Goal: Transaction & Acquisition: Subscribe to service/newsletter

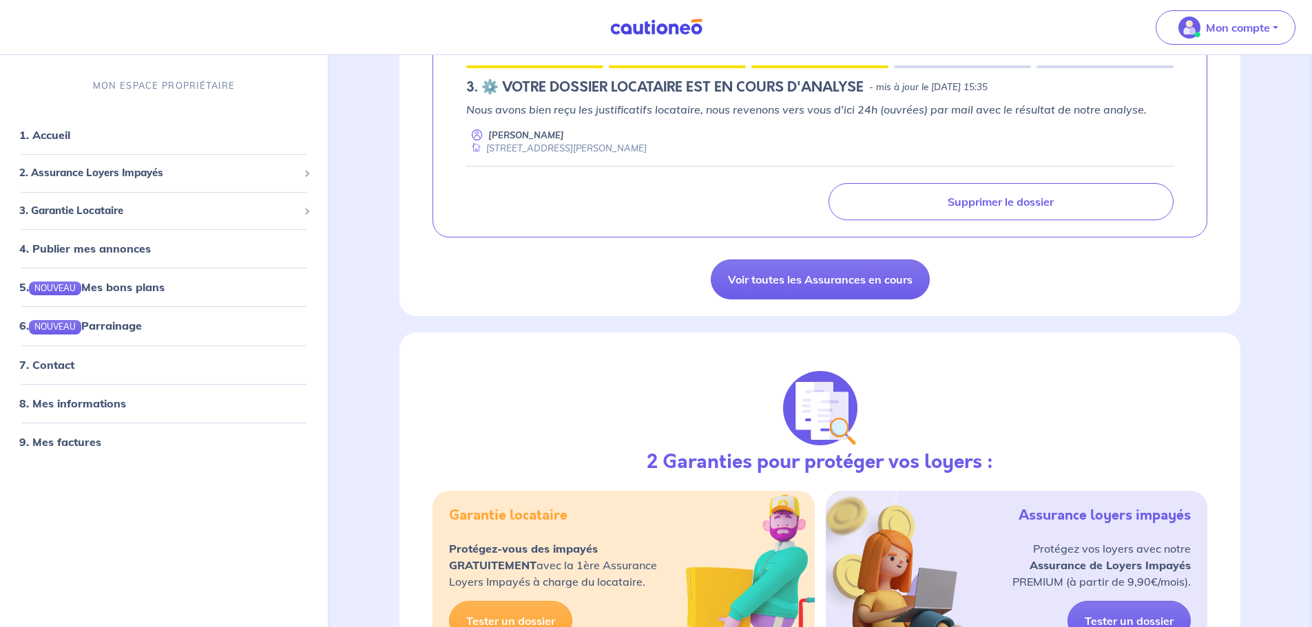
scroll to position [275, 0]
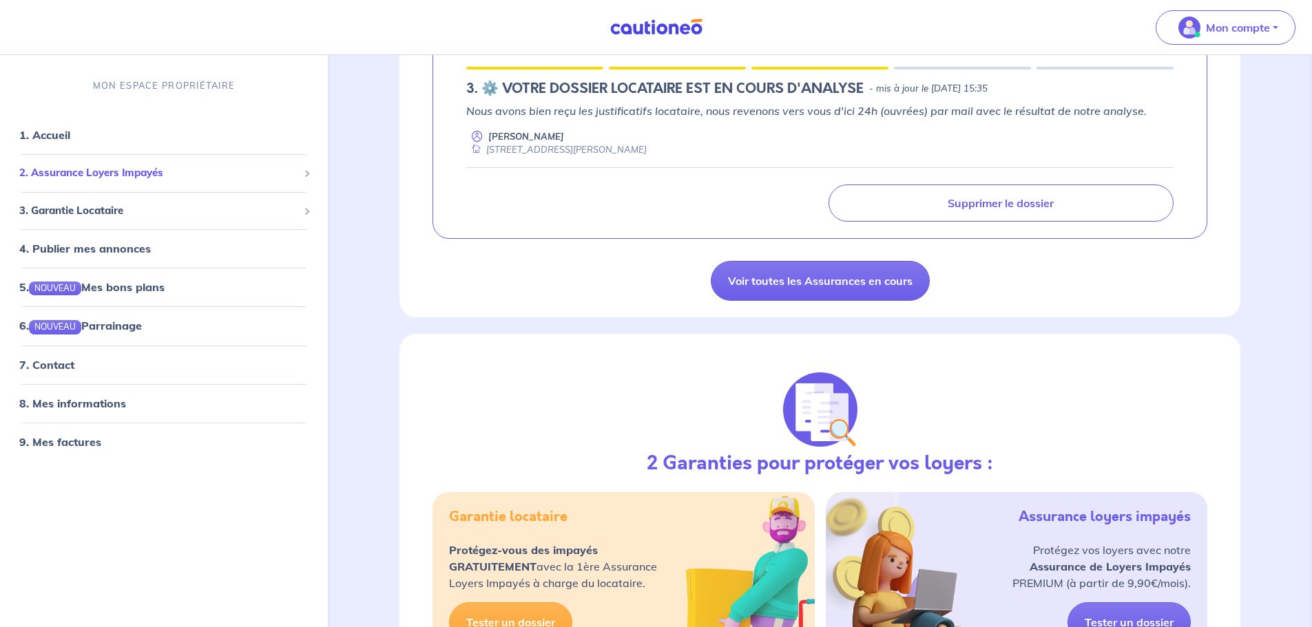
click at [116, 168] on span "2. Assurance Loyers Impayés" at bounding box center [158, 173] width 279 height 16
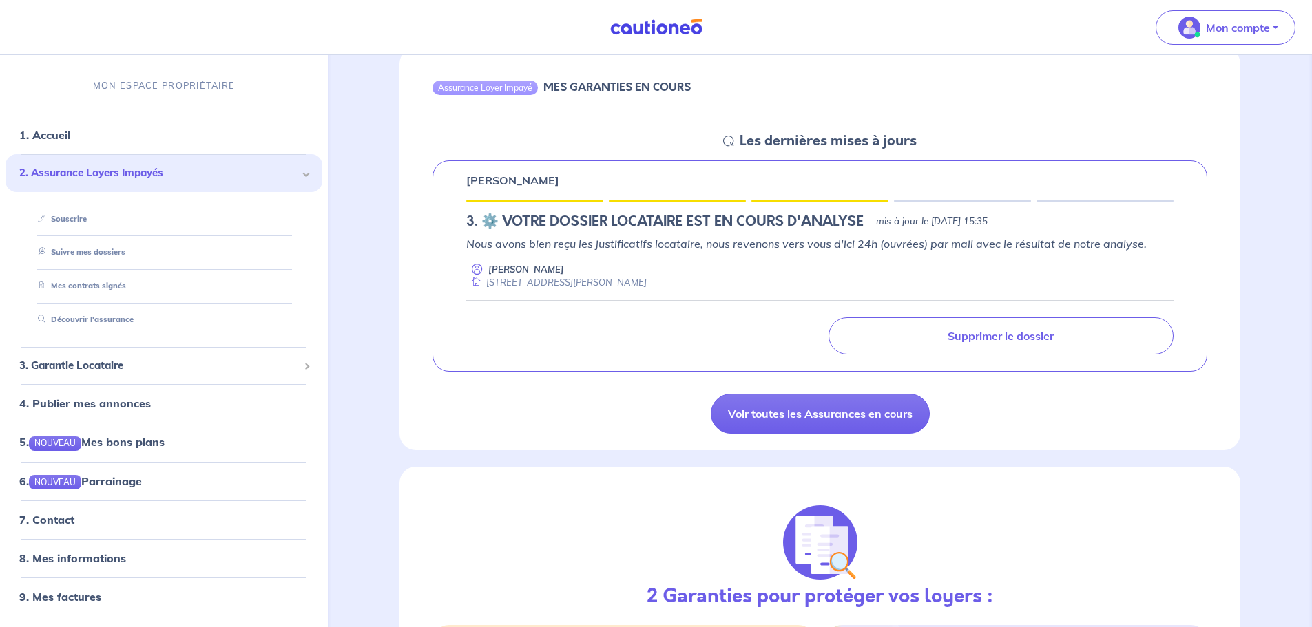
scroll to position [207, 0]
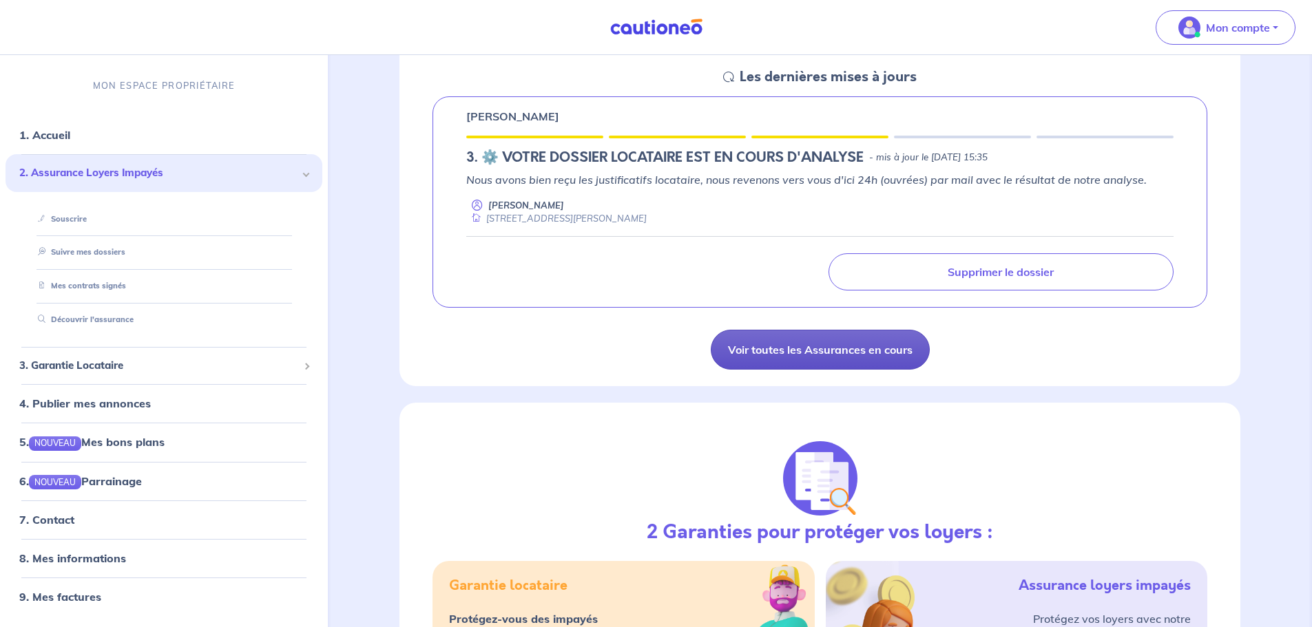
click at [887, 357] on link "Voir toutes les Assurances en cours" at bounding box center [820, 350] width 219 height 40
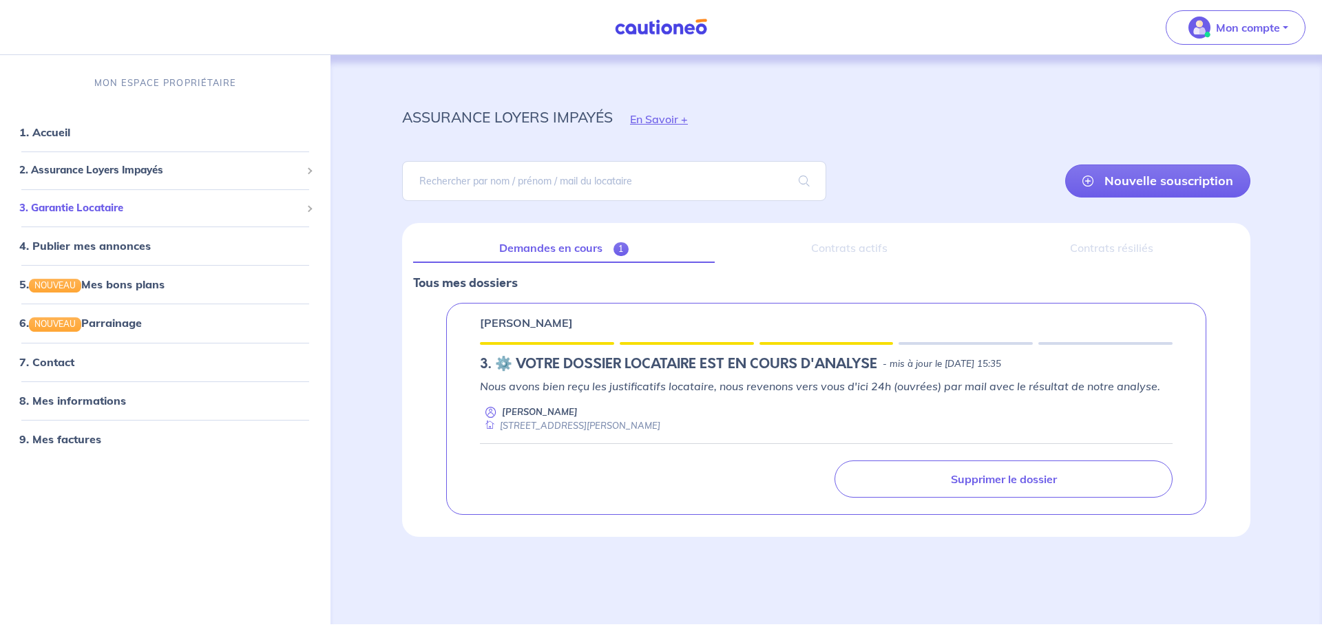
click at [96, 208] on span "3. Garantie Locataire" at bounding box center [160, 208] width 282 height 16
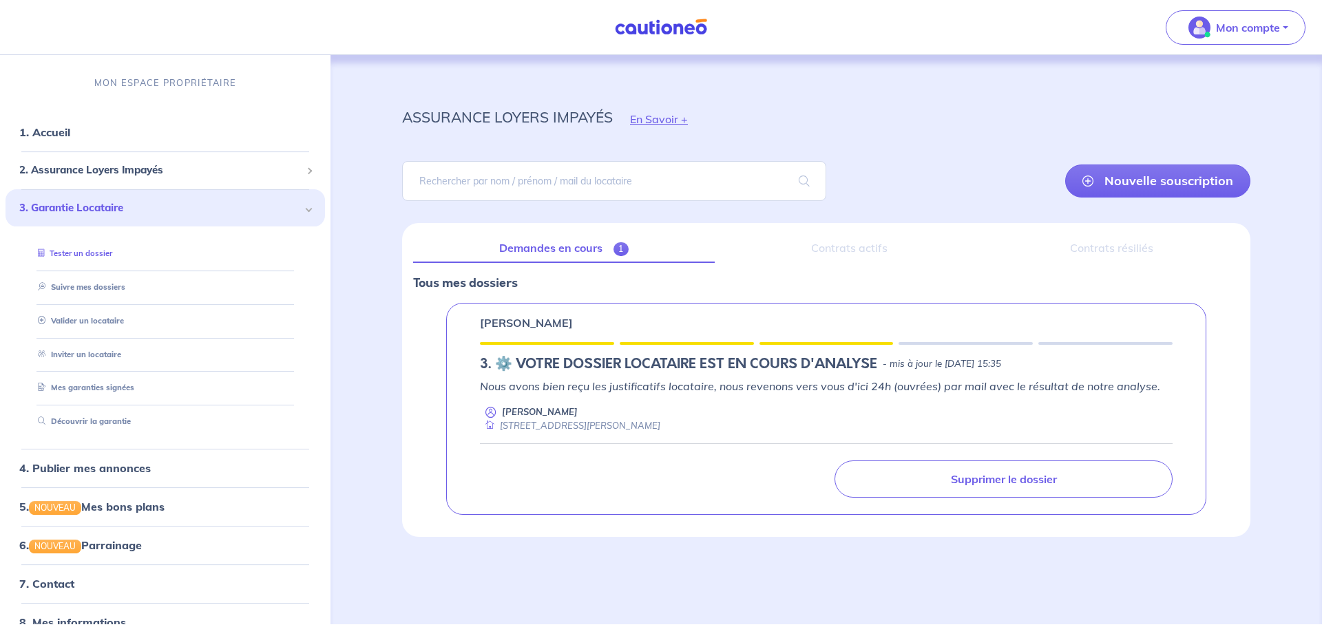
click at [82, 258] on link "Tester un dossier" at bounding box center [72, 254] width 80 height 10
click at [117, 172] on span "2. Assurance Loyers Impayés" at bounding box center [160, 171] width 282 height 16
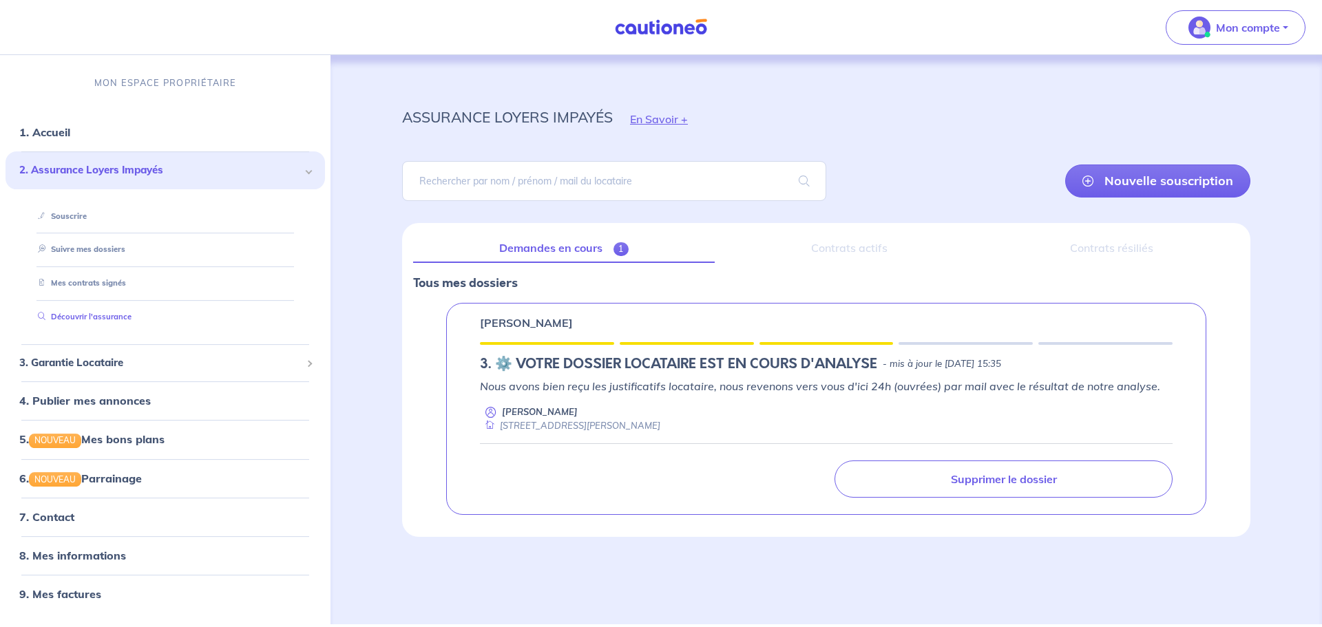
click at [98, 320] on link "Découvrir l'assurance" at bounding box center [81, 317] width 99 height 10
click at [1154, 182] on link "Nouvelle souscription" at bounding box center [1157, 181] width 185 height 33
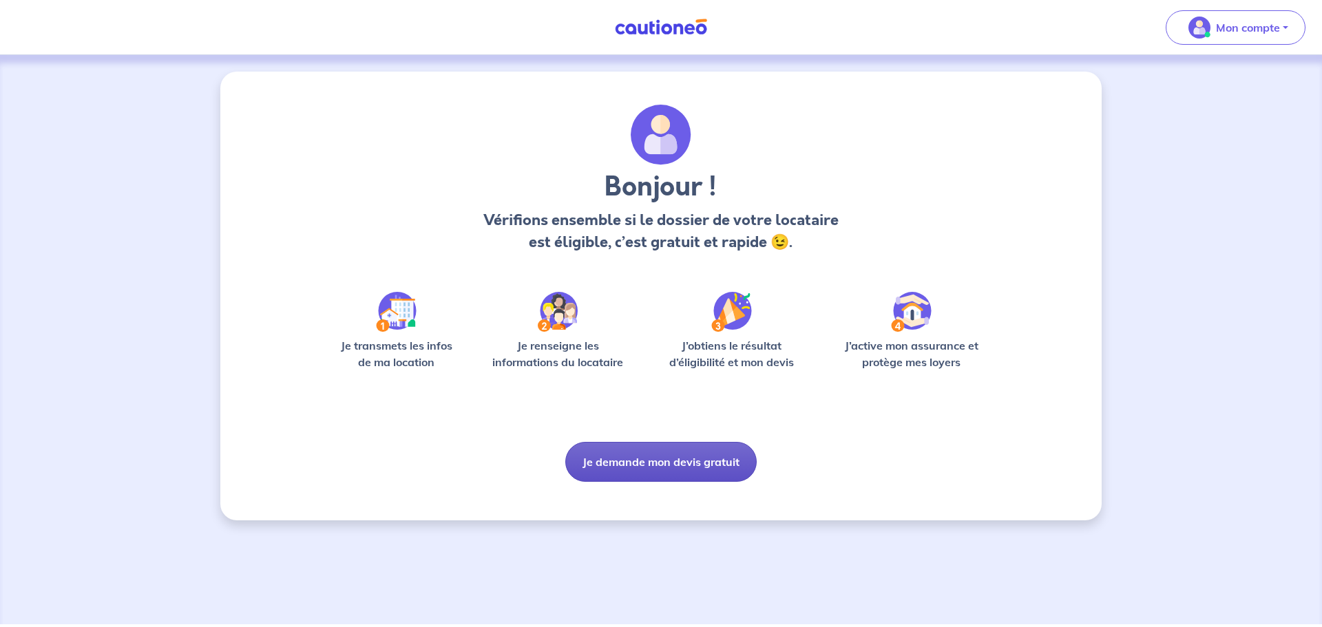
click at [671, 468] on button "Je demande mon devis gratuit" at bounding box center [660, 462] width 191 height 40
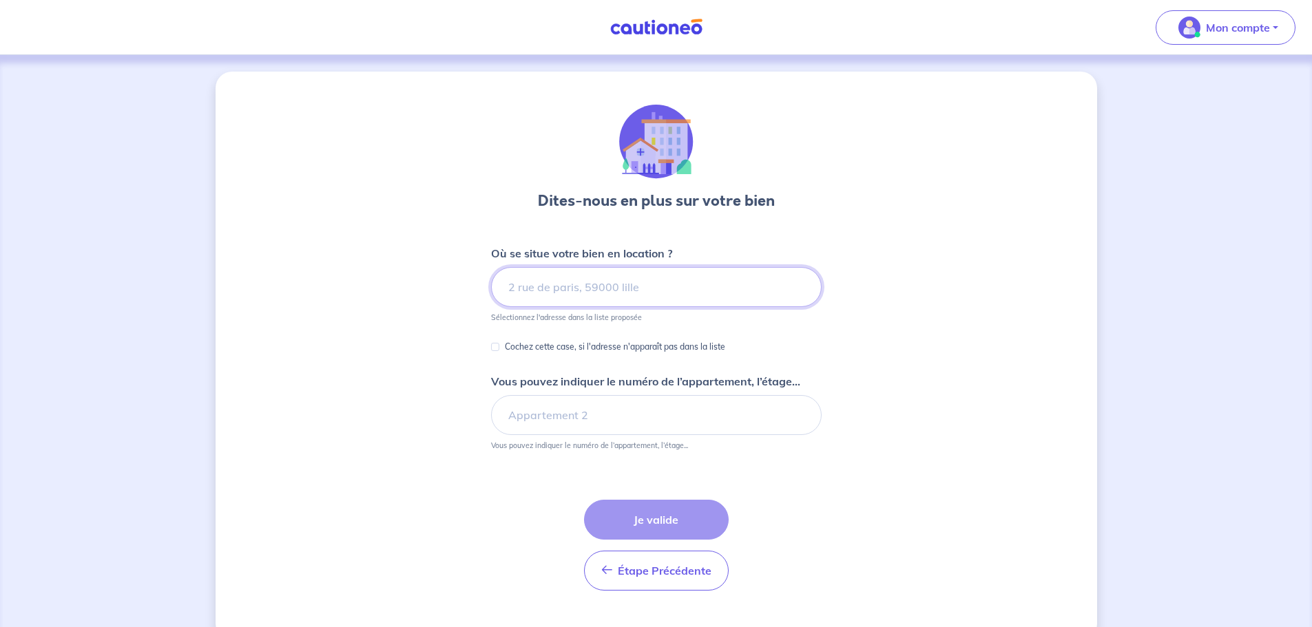
click at [557, 294] on input at bounding box center [656, 287] width 331 height 40
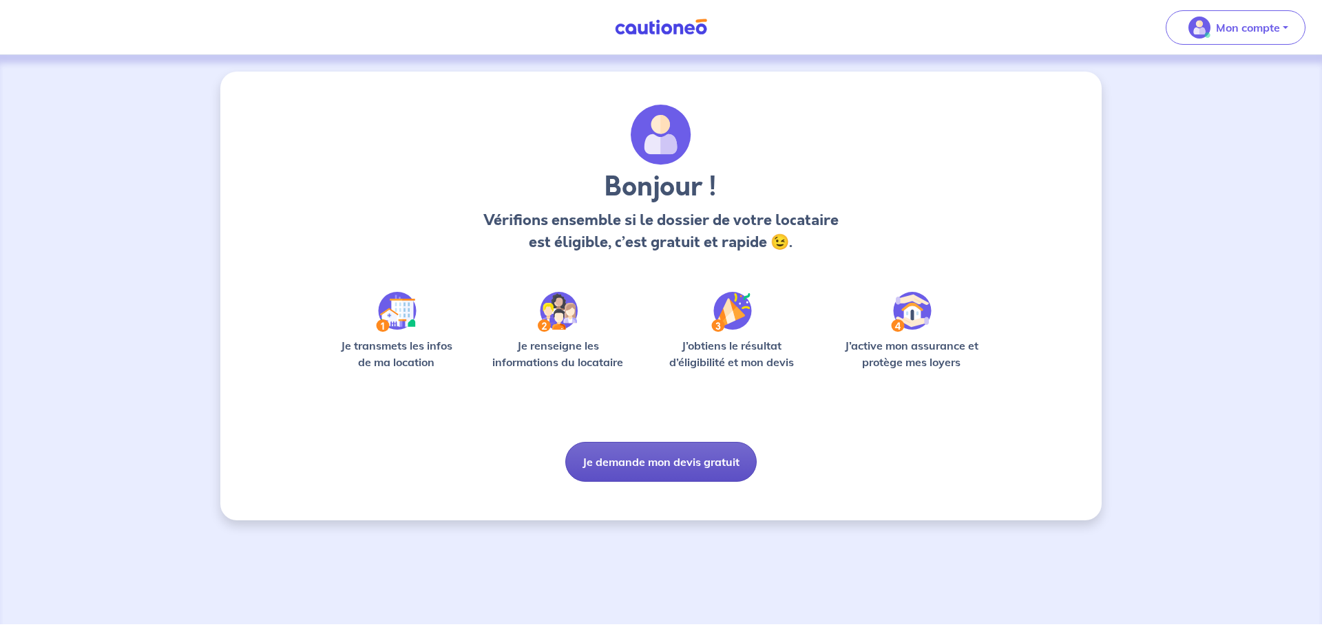
click at [620, 464] on button "Je demande mon devis gratuit" at bounding box center [660, 462] width 191 height 40
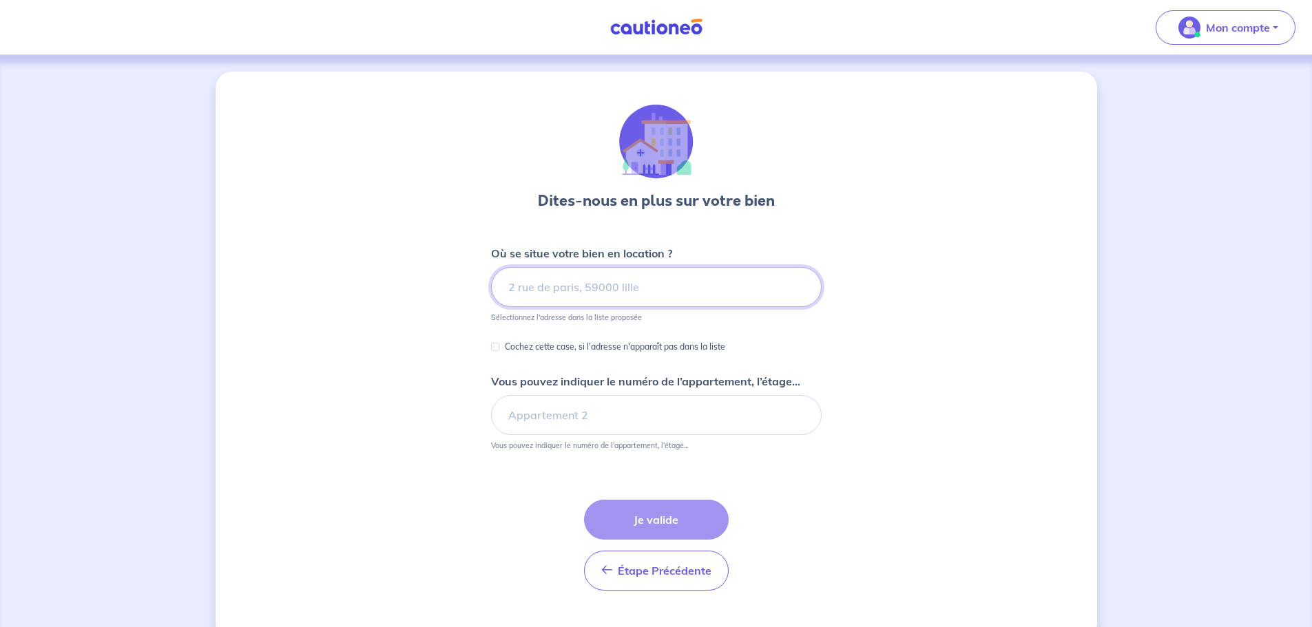
click at [607, 286] on input at bounding box center [656, 287] width 331 height 40
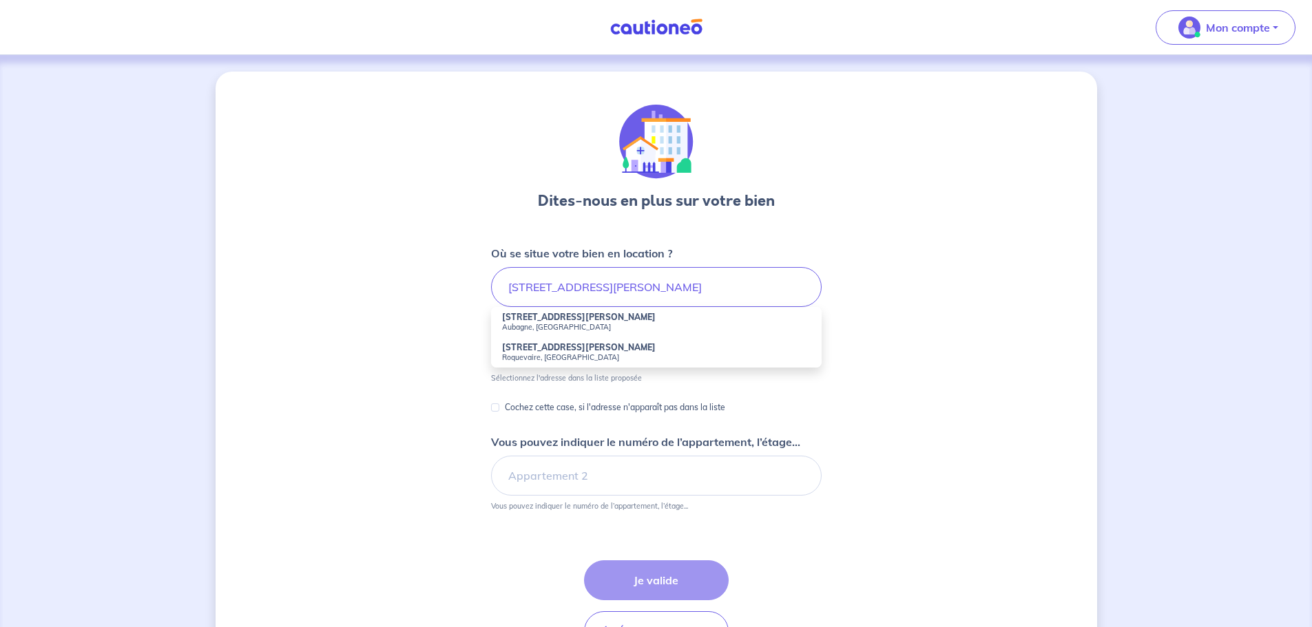
click at [620, 314] on li "[STREET_ADDRESS][PERSON_NAME]" at bounding box center [656, 322] width 331 height 30
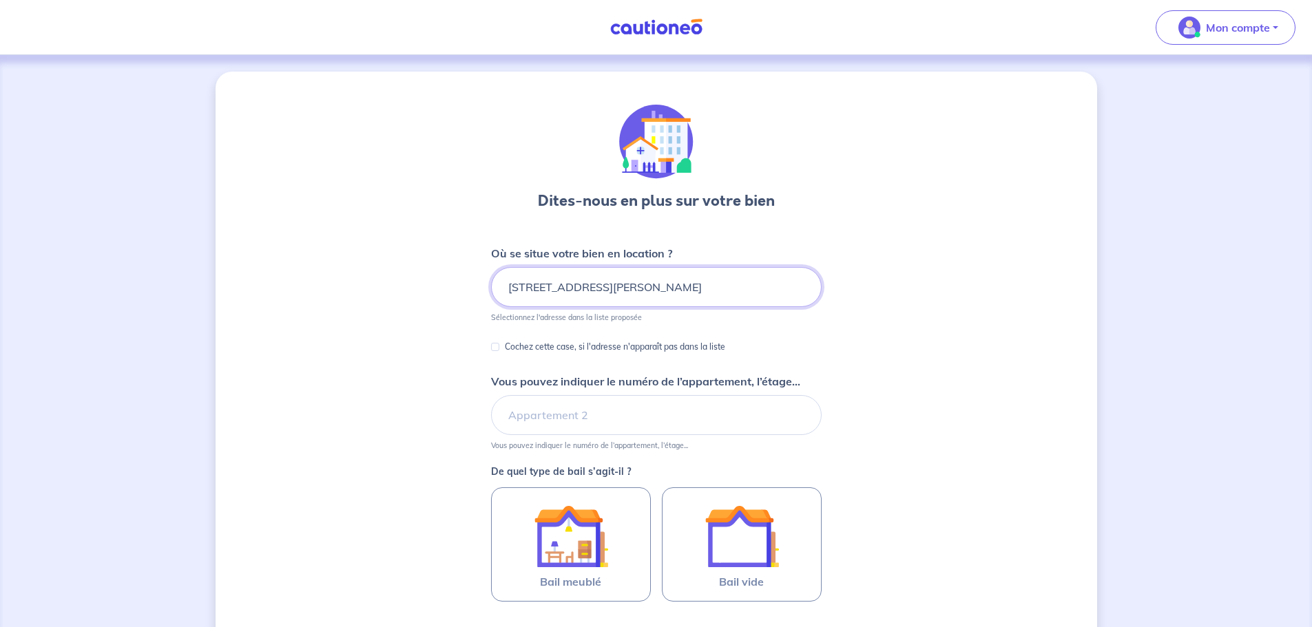
drag, startPoint x: 521, startPoint y: 284, endPoint x: 505, endPoint y: 289, distance: 16.6
click at [505, 289] on input "[STREET_ADDRESS][PERSON_NAME]" at bounding box center [656, 287] width 331 height 40
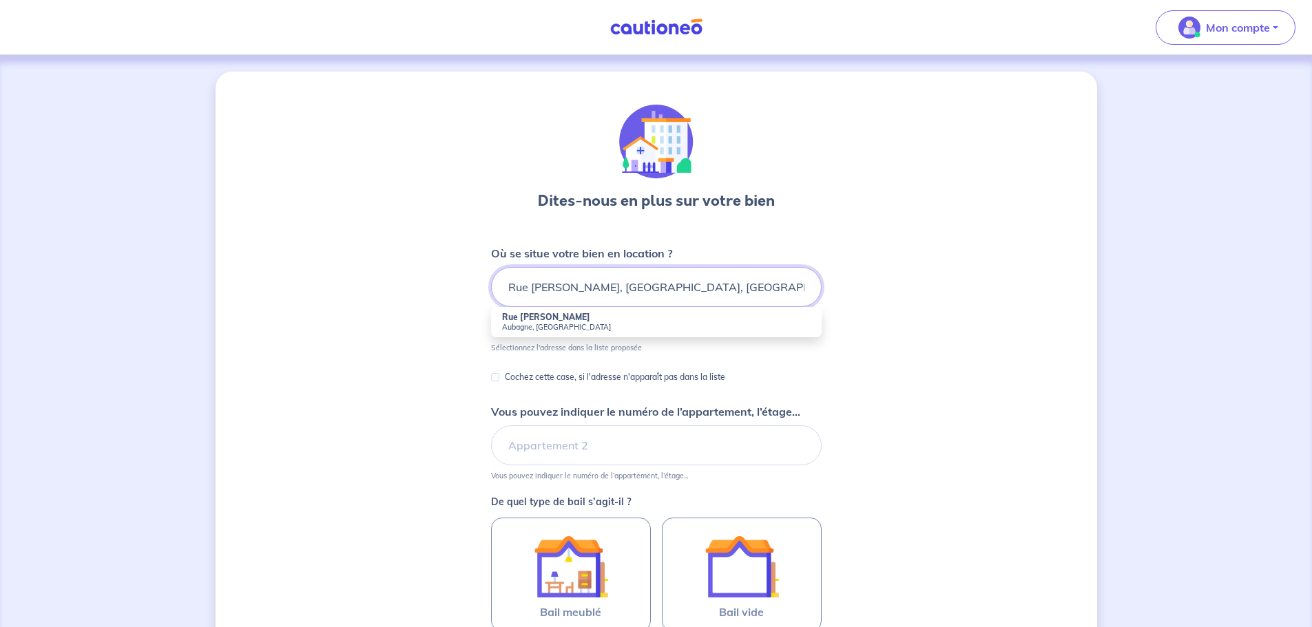
type input "Rue [PERSON_NAME], [GEOGRAPHIC_DATA], [GEOGRAPHIC_DATA]"
click at [539, 448] on input "Vous pouvez indiquer le numéro de l’appartement, l’étage..." at bounding box center [656, 446] width 331 height 40
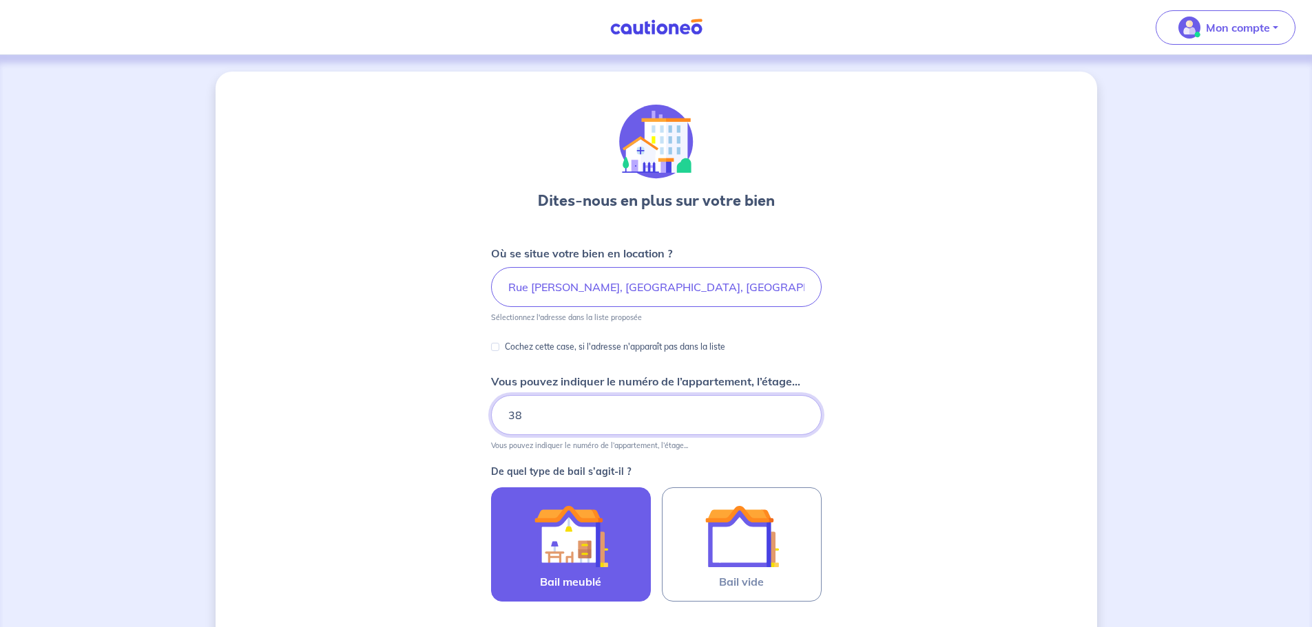
type input "38"
click at [586, 553] on img at bounding box center [571, 536] width 74 height 74
click at [0, 0] on input "Bail meublé" at bounding box center [0, 0] width 0 height 0
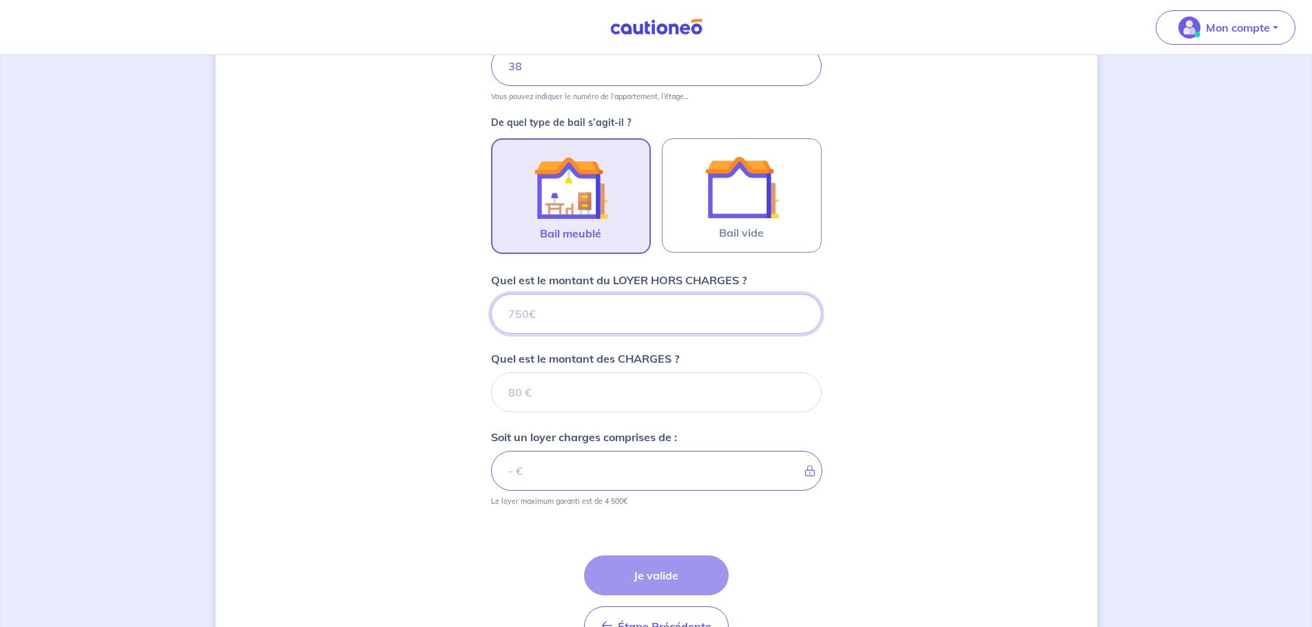
scroll to position [350, 0]
click at [553, 314] on input "Quel est le montant du LOYER HORS CHARGES ?" at bounding box center [656, 313] width 331 height 40
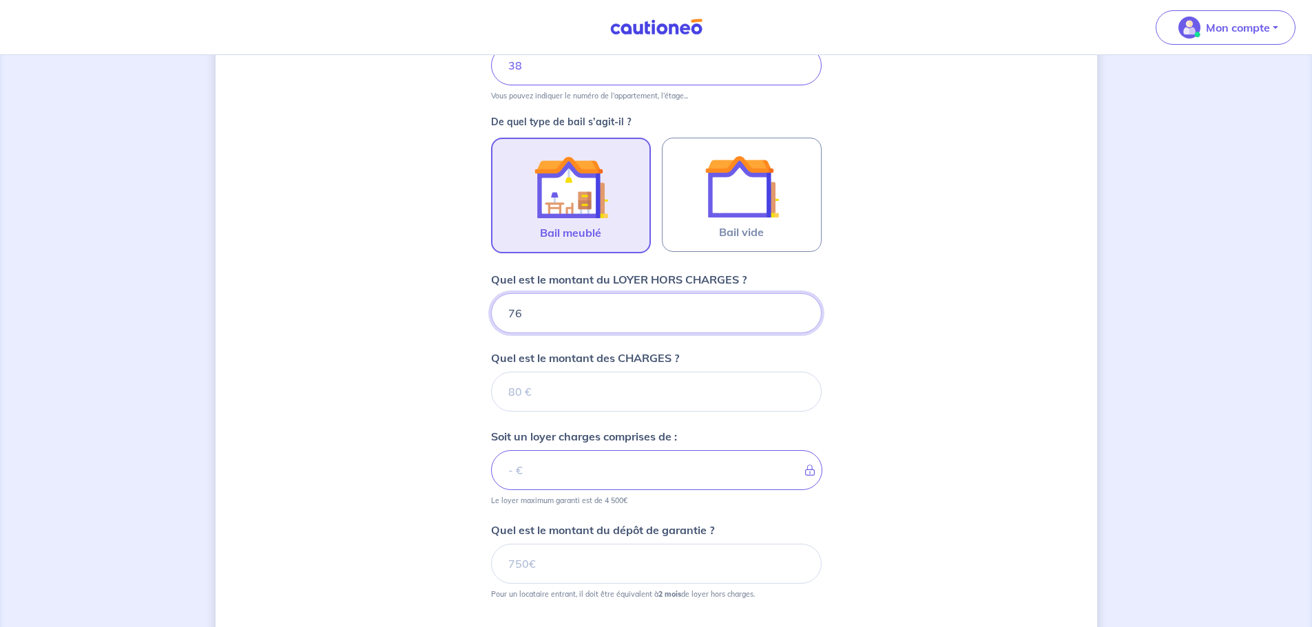
type input "760"
click at [554, 392] on input "Quel est le montant des CHARGES ?" at bounding box center [656, 392] width 331 height 40
type input "0"
type input "760"
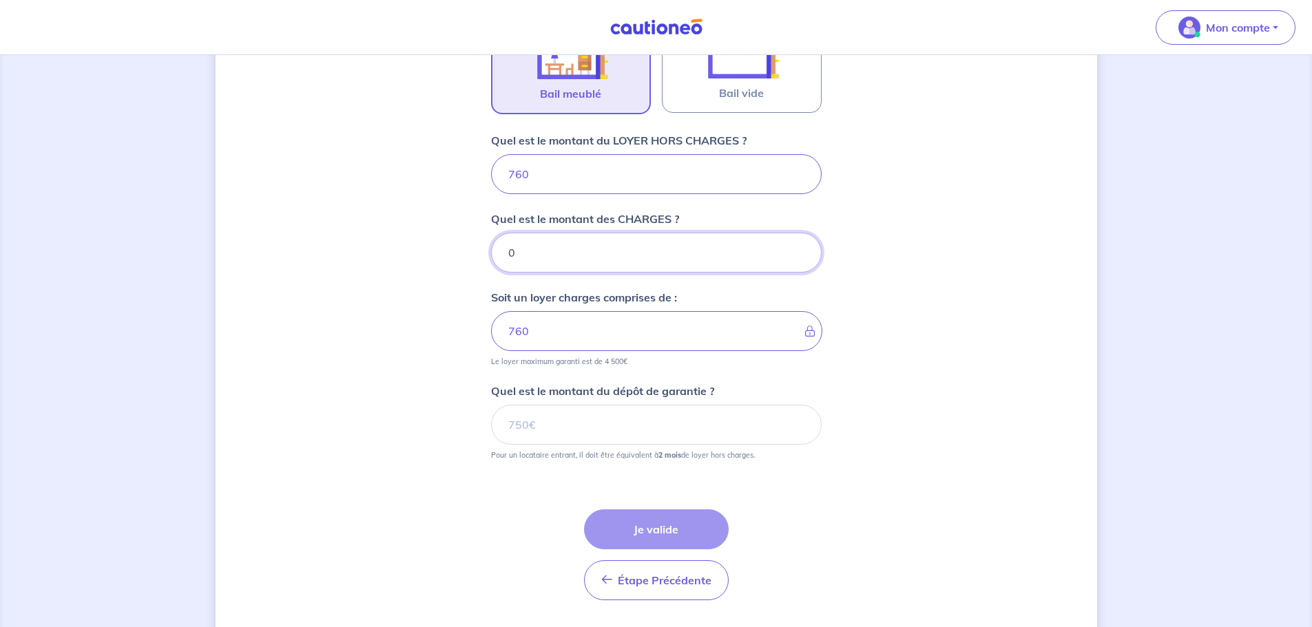
scroll to position [528, 0]
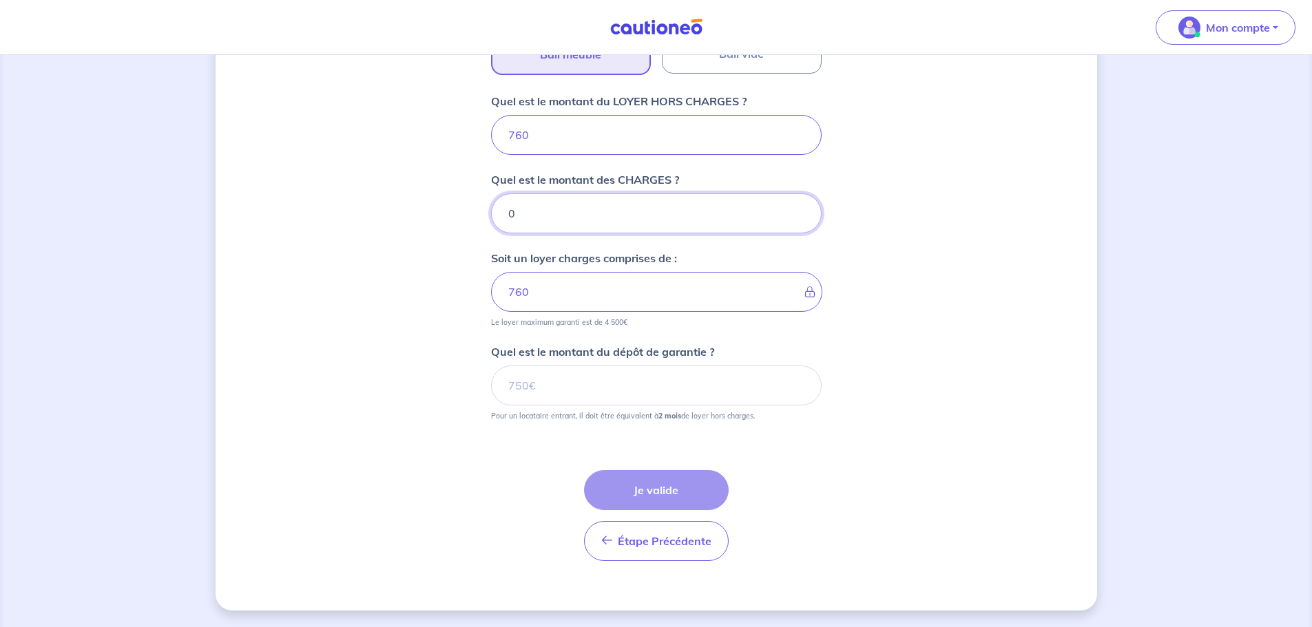
type input "0"
click at [535, 390] on input "Quel est le montant du dépôt de garantie ?" at bounding box center [656, 386] width 331 height 40
type input "1520"
click at [703, 501] on div "Étape Précédente Précédent Je valide Je valide" at bounding box center [656, 515] width 145 height 91
drag, startPoint x: 913, startPoint y: 438, endPoint x: 898, endPoint y: 439, distance: 15.2
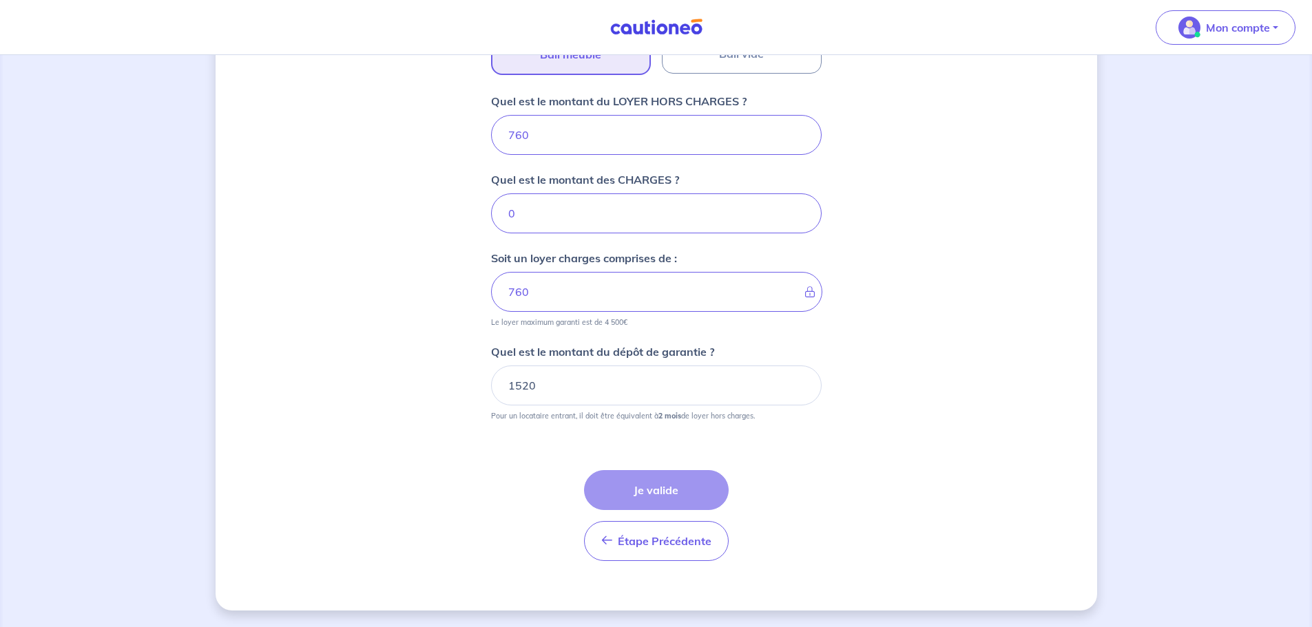
click at [915, 437] on div "Dites-nous en plus sur votre bien Où se situe votre bien en location ? Rue Fréd…" at bounding box center [656, 76] width 881 height 1067
click at [649, 485] on div "Étape Précédente Précédent Je valide Je valide" at bounding box center [656, 515] width 145 height 91
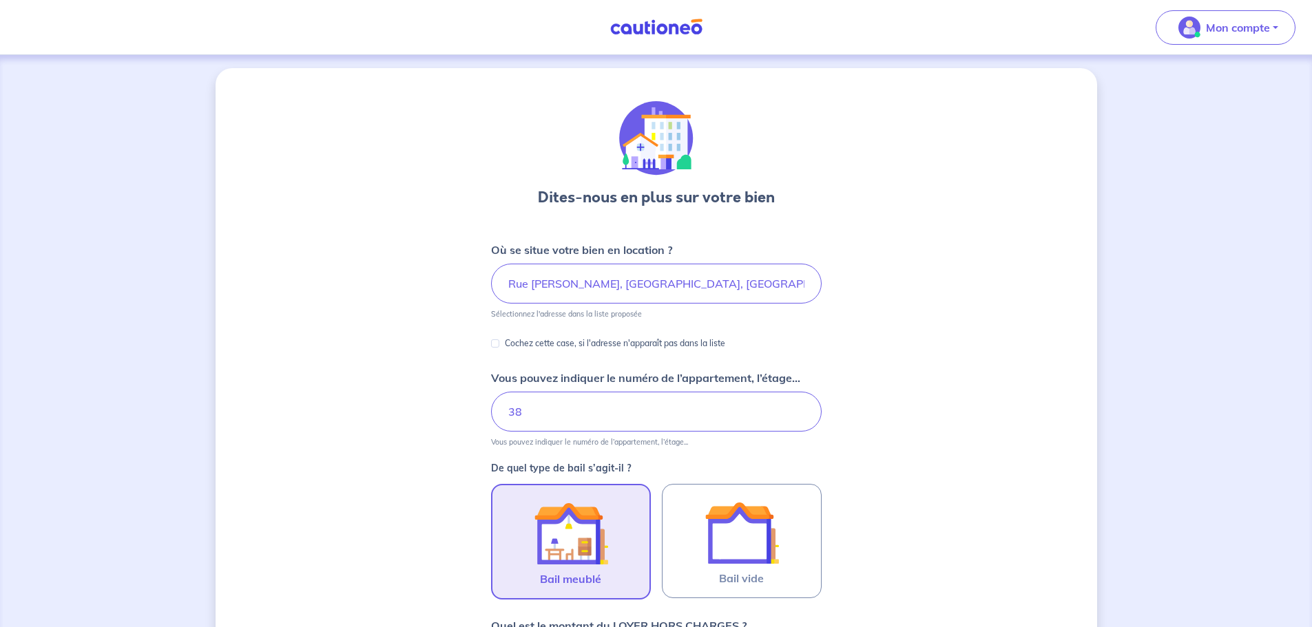
scroll to position [0, 0]
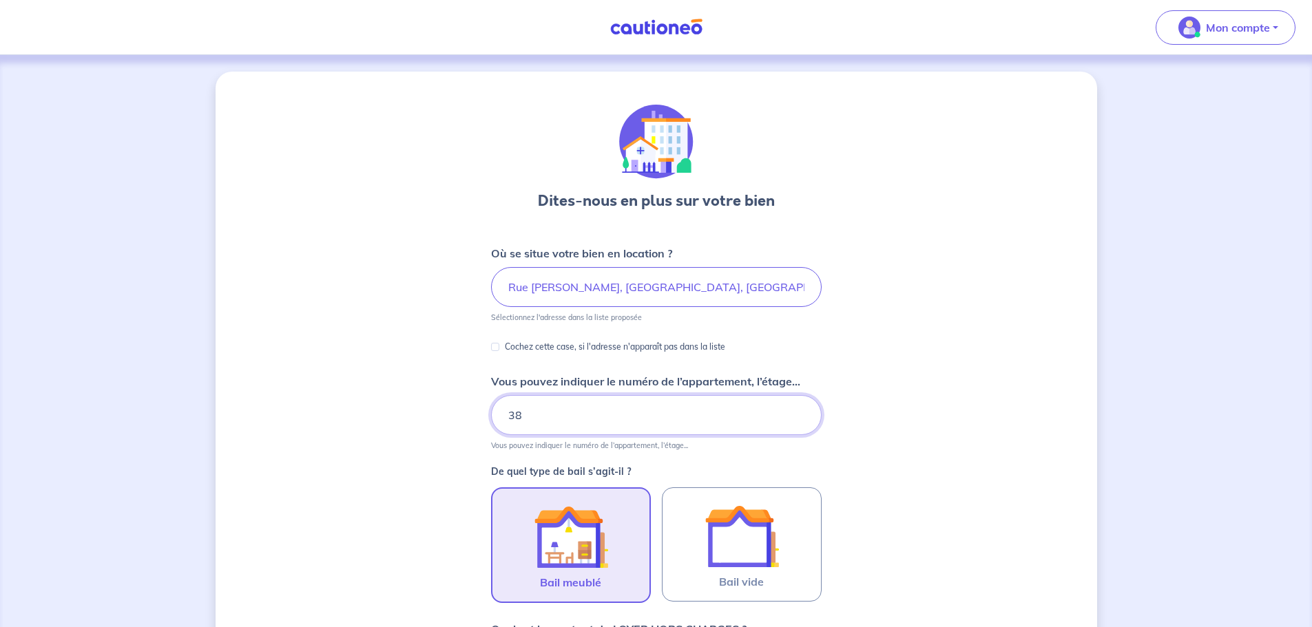
click at [545, 401] on input "38" at bounding box center [656, 415] width 331 height 40
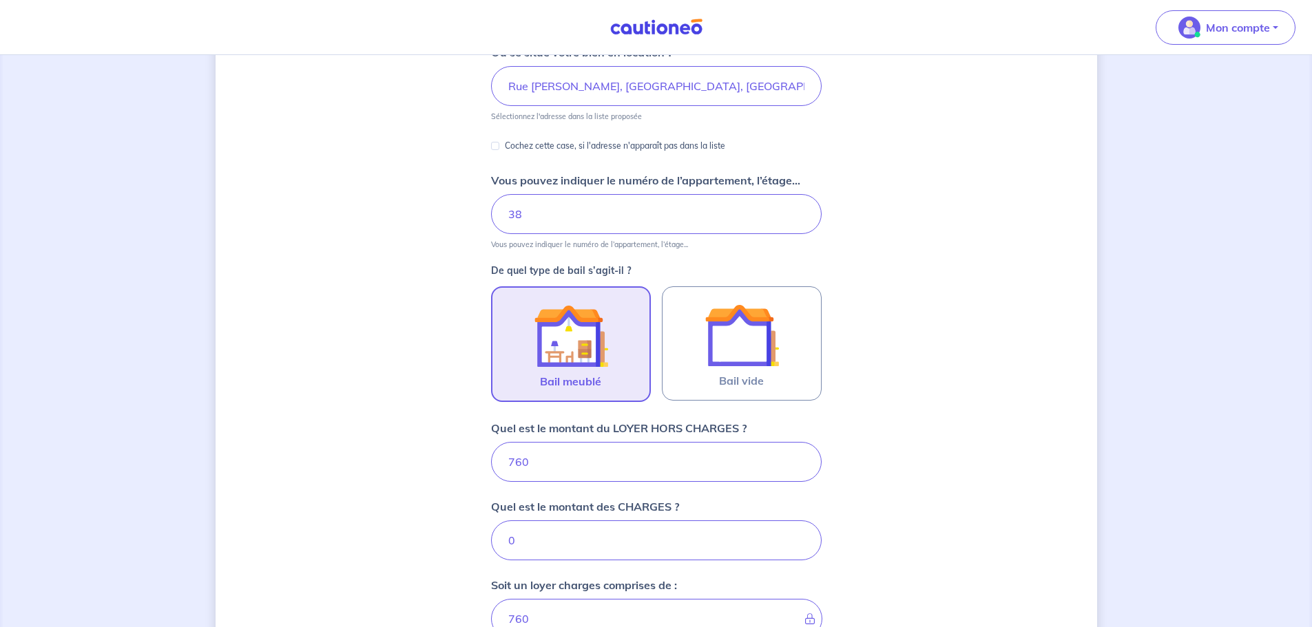
scroll to position [413, 0]
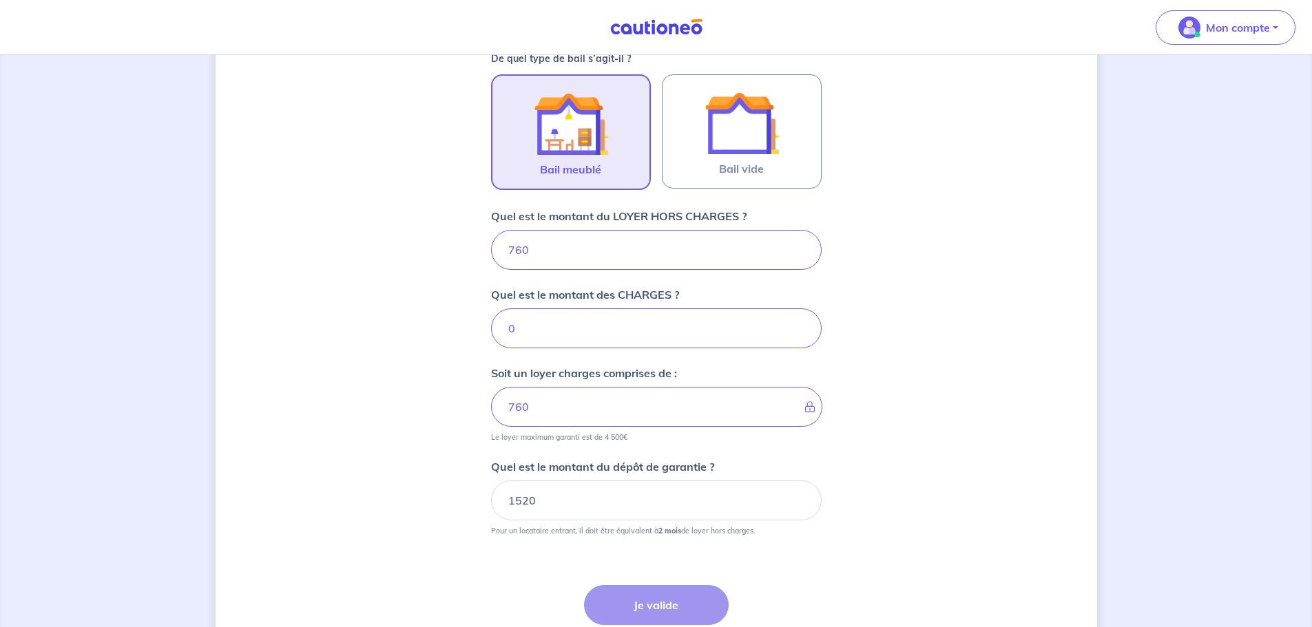
click at [661, 598] on div "Étape Précédente Précédent Je valide Je valide" at bounding box center [656, 630] width 145 height 91
click at [620, 519] on input "1520" at bounding box center [656, 501] width 331 height 40
click at [968, 518] on div "Dites-nous en plus sur votre bien Où se situe votre bien en location ? Rue Fréd…" at bounding box center [656, 191] width 881 height 1067
click at [656, 603] on div "Étape Précédente Précédent Je valide Je valide" at bounding box center [656, 630] width 145 height 91
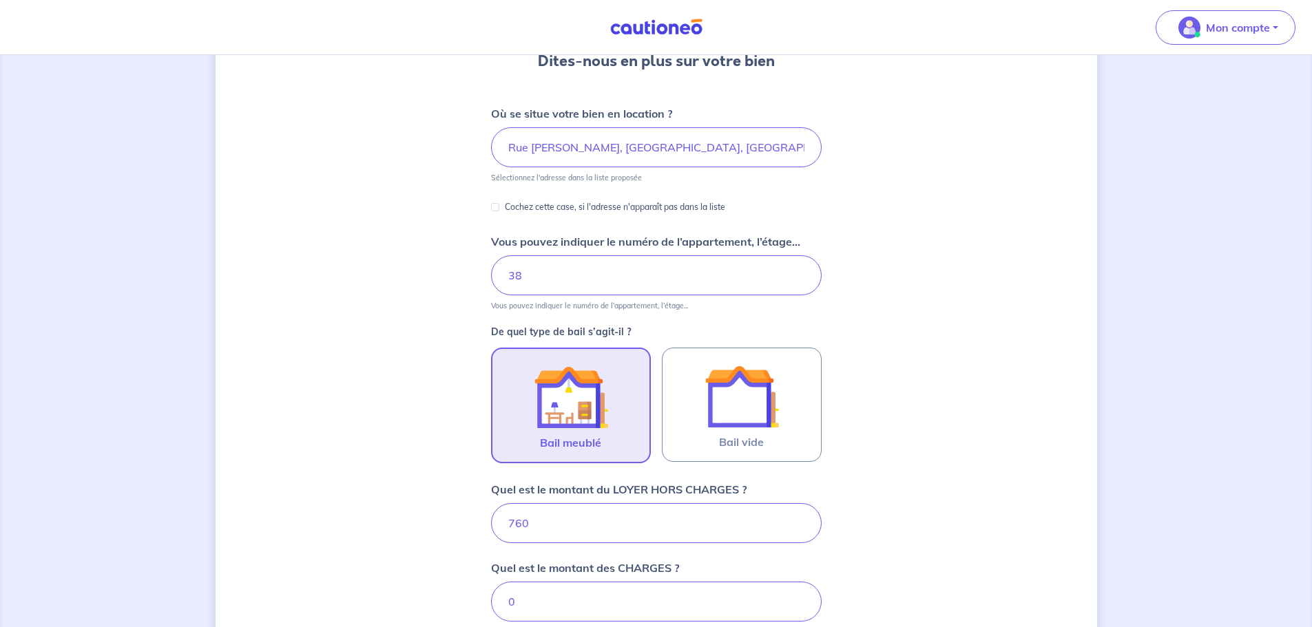
scroll to position [69, 0]
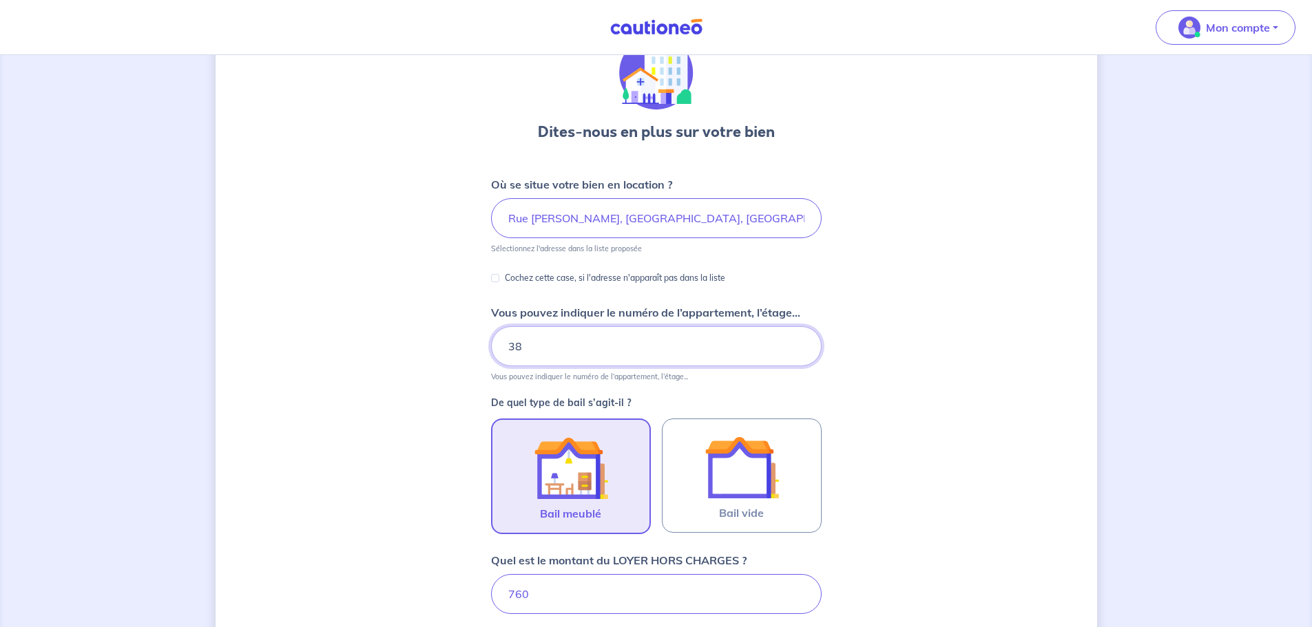
click at [559, 351] on input "38" at bounding box center [656, 346] width 331 height 40
click at [497, 280] on input "Cochez cette case, si l'adresse n'apparaît pas dans la liste" at bounding box center [495, 278] width 8 height 8
checkbox input "true"
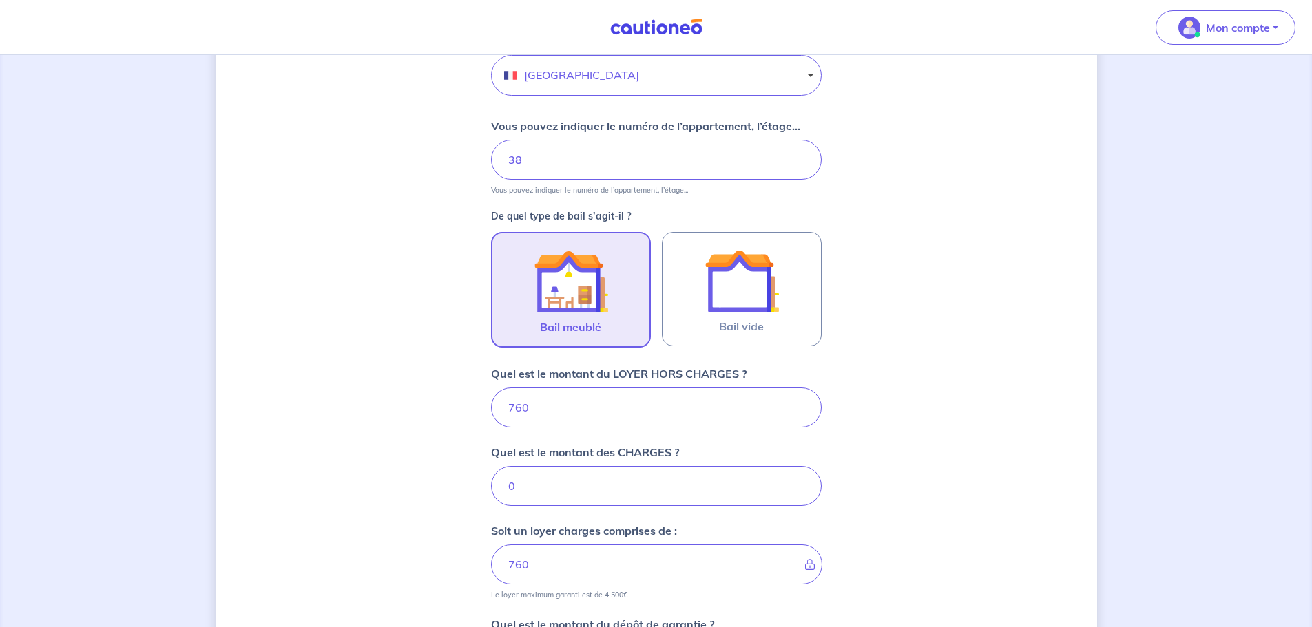
scroll to position [755, 0]
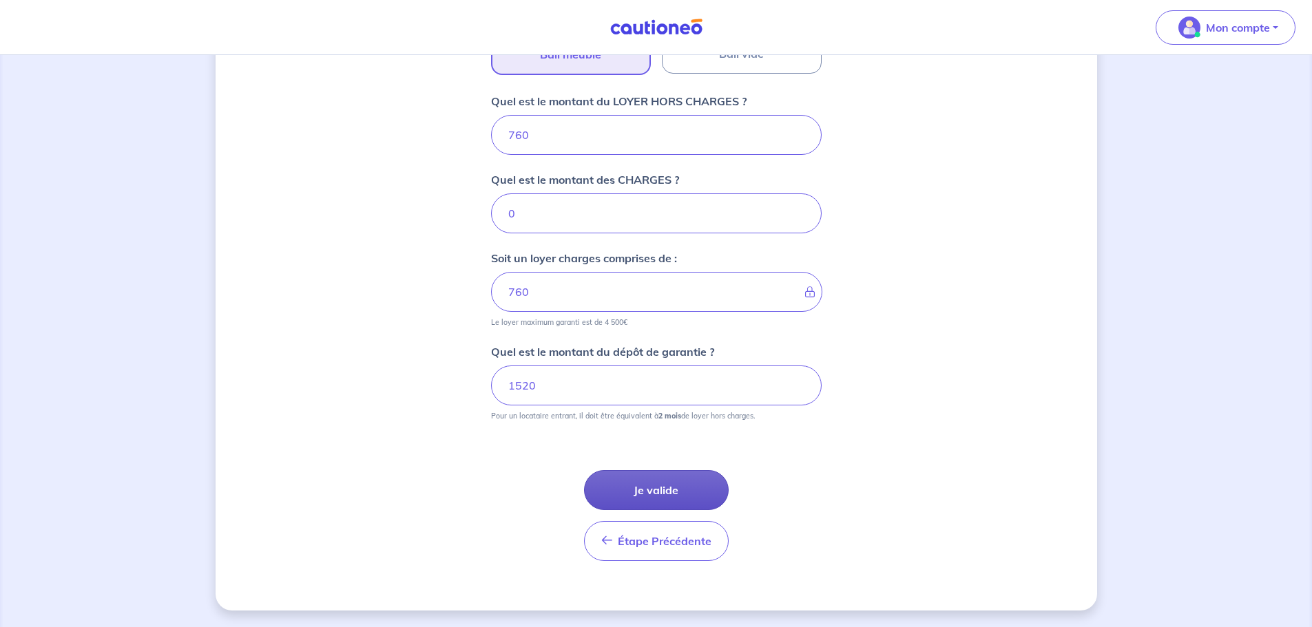
click at [667, 495] on button "Je valide" at bounding box center [656, 490] width 145 height 40
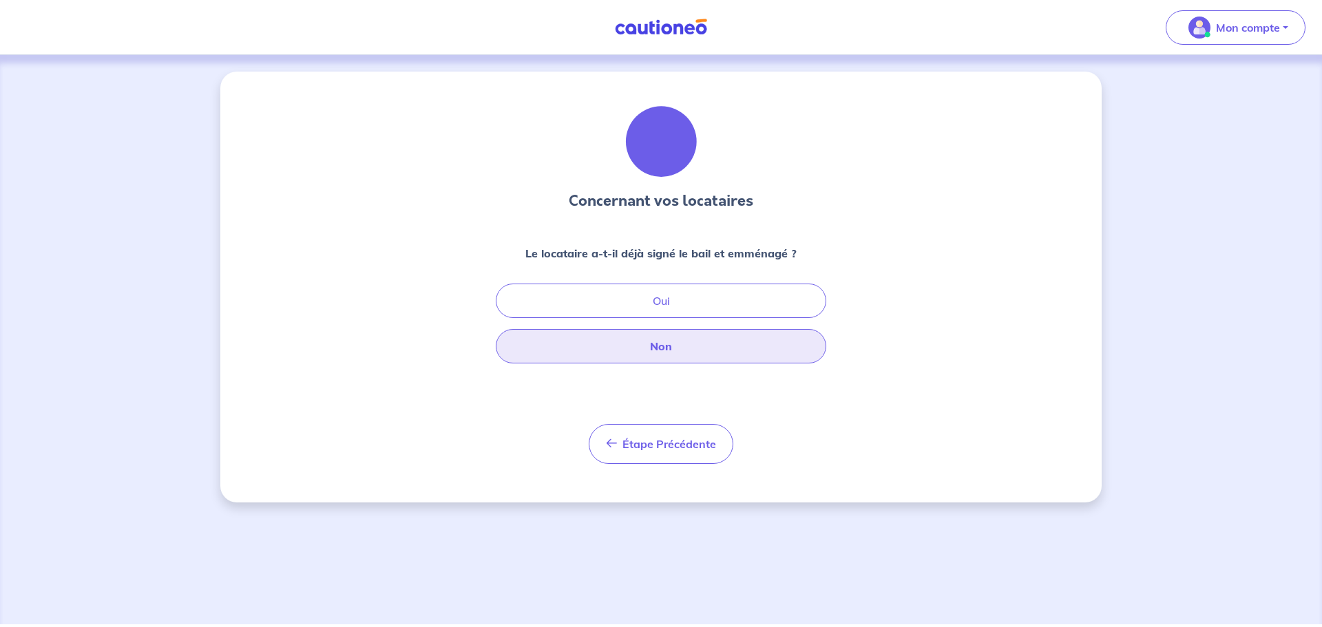
click at [681, 353] on button "Non" at bounding box center [661, 346] width 331 height 34
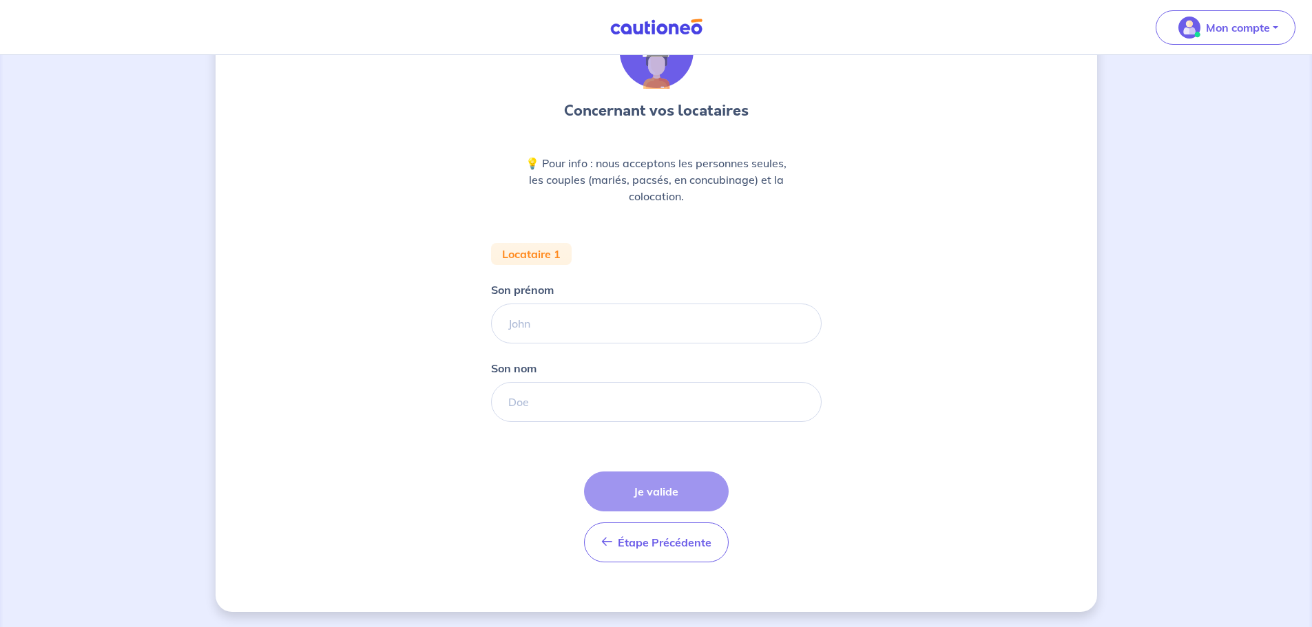
scroll to position [92, 0]
click at [558, 320] on input "Son prénom" at bounding box center [656, 322] width 331 height 40
type input "louane"
click at [564, 397] on input "Son nom" at bounding box center [656, 401] width 331 height 40
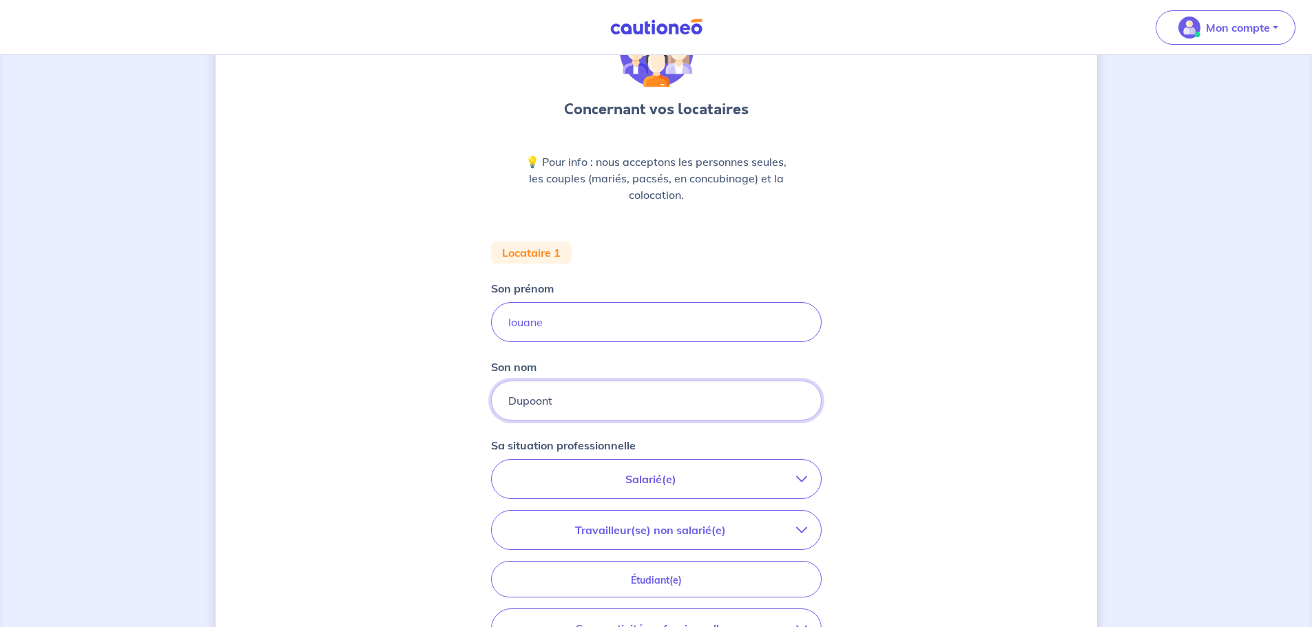
click at [536, 399] on input "Dupoont" at bounding box center [656, 401] width 331 height 40
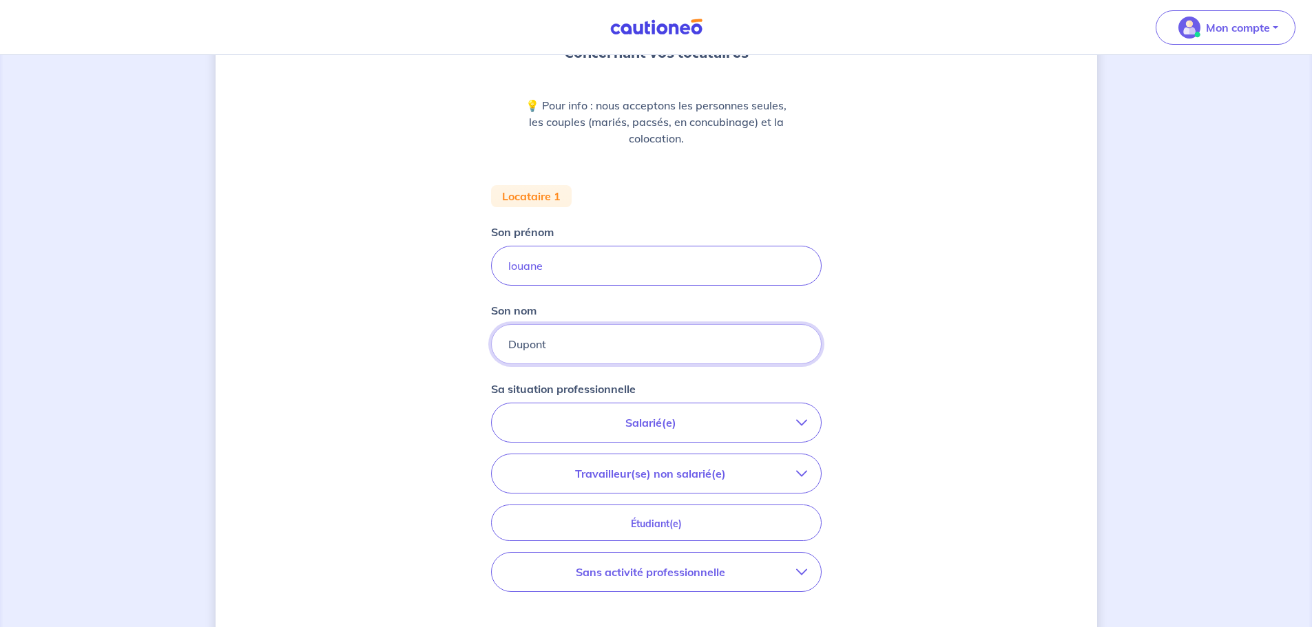
scroll to position [229, 0]
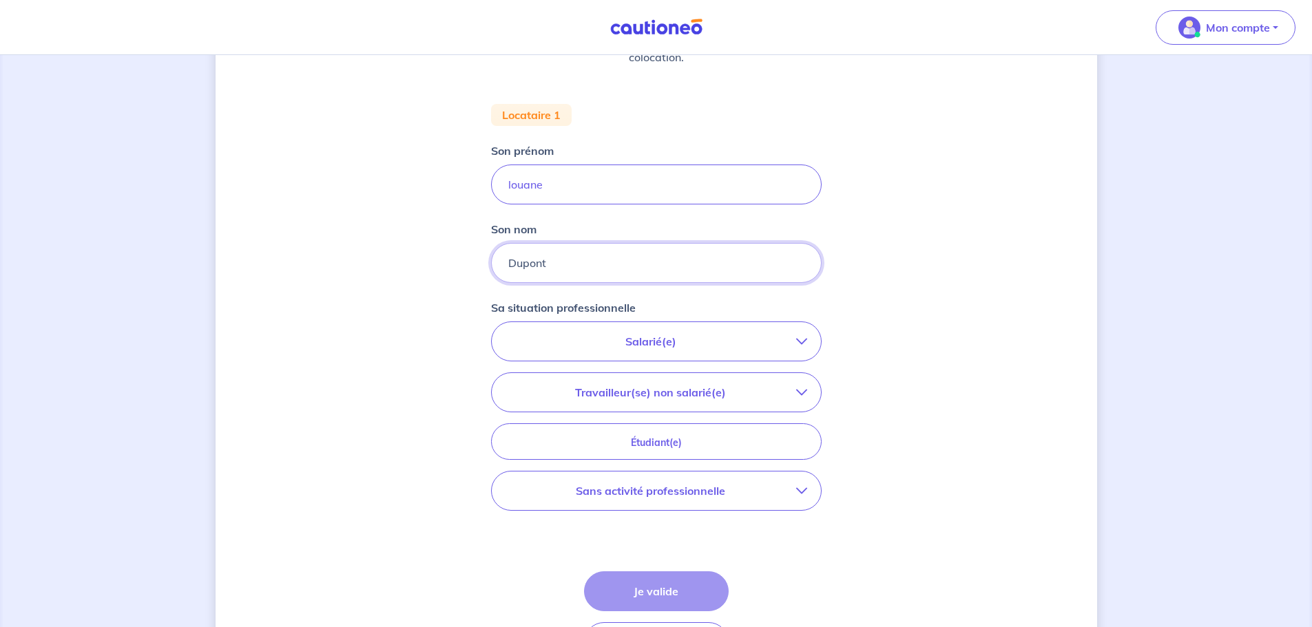
type input "Dupont"
click at [774, 343] on p "Salarié(e)" at bounding box center [650, 341] width 291 height 17
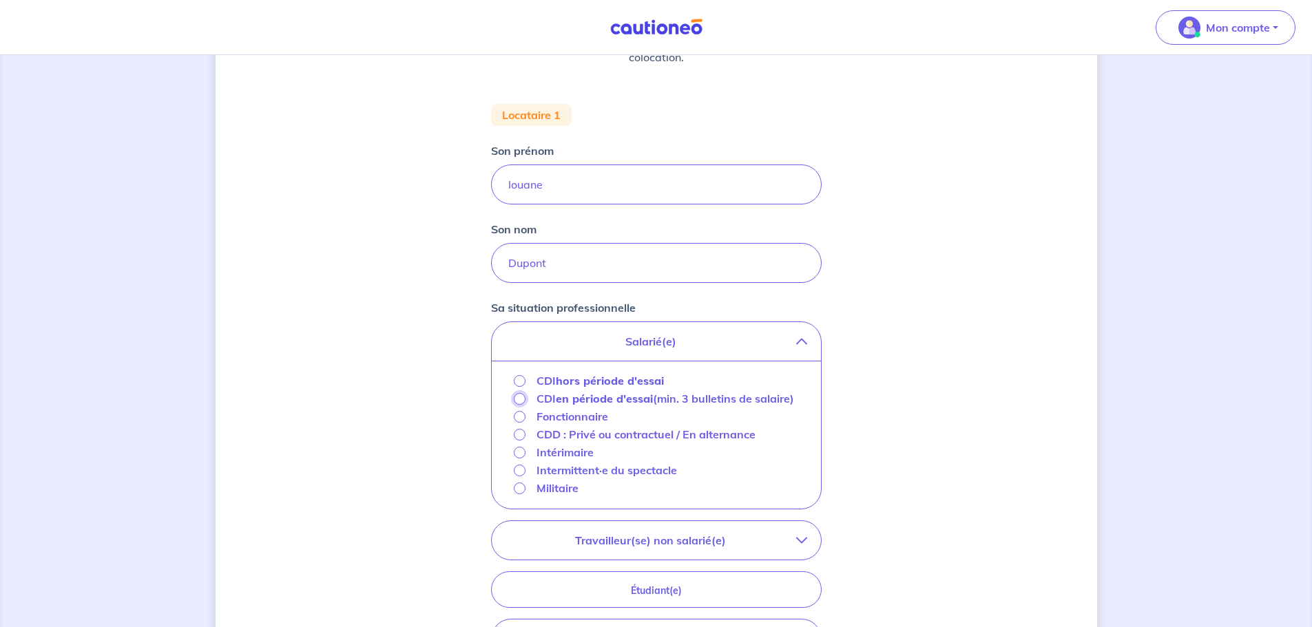
click at [519, 397] on input "CDI en période d'essai (min. 3 bulletins de salaire)" at bounding box center [520, 399] width 12 height 12
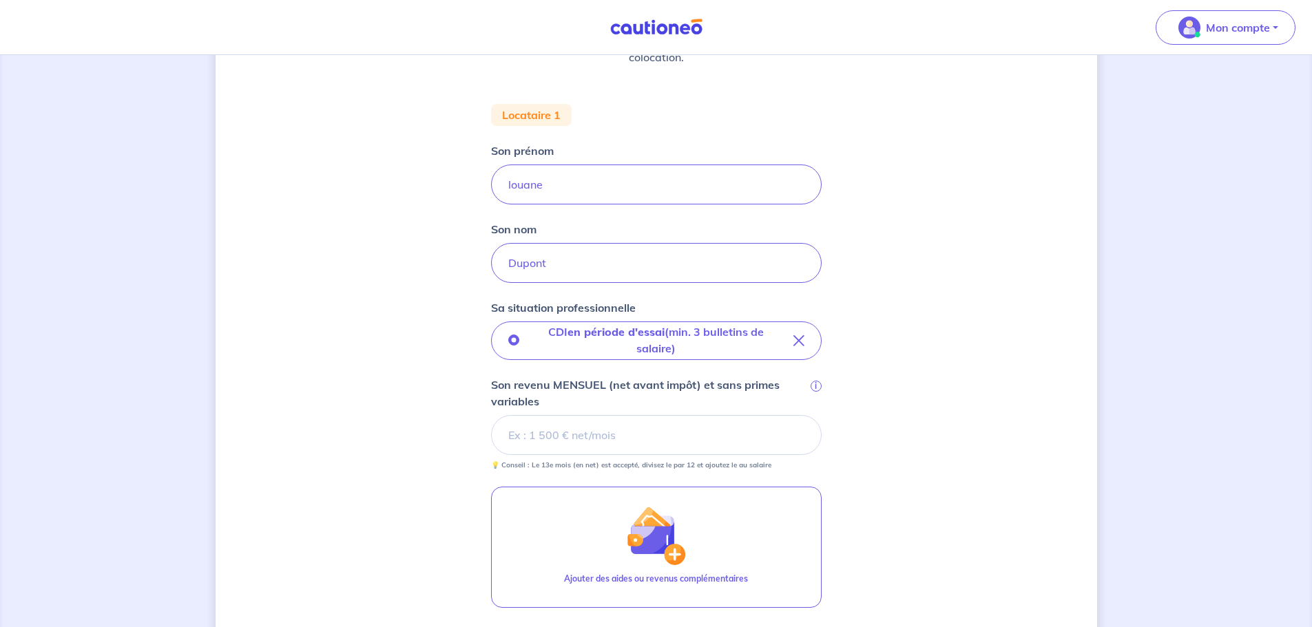
click at [532, 439] on input "Son revenu MENSUEL (net avant impôt) et sans primes variables i" at bounding box center [656, 435] width 331 height 40
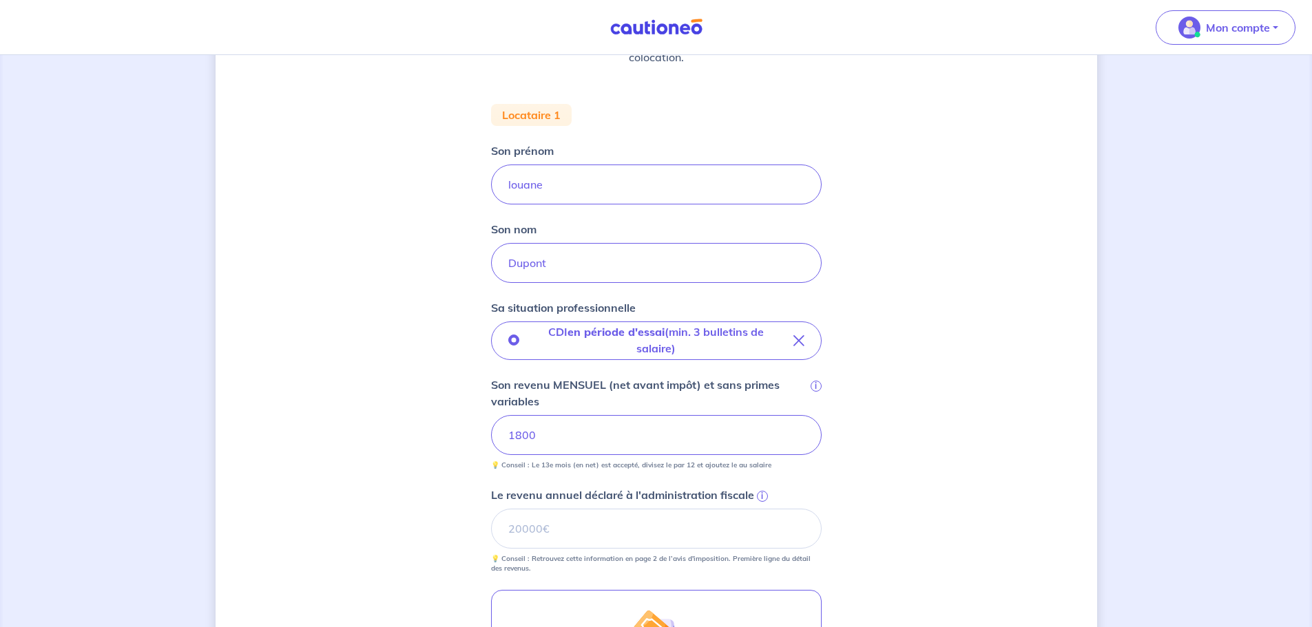
click at [910, 465] on div "Concernant vos locataires 💡 Pour info : nous acceptons les personnes seules, le…" at bounding box center [656, 380] width 881 height 1076
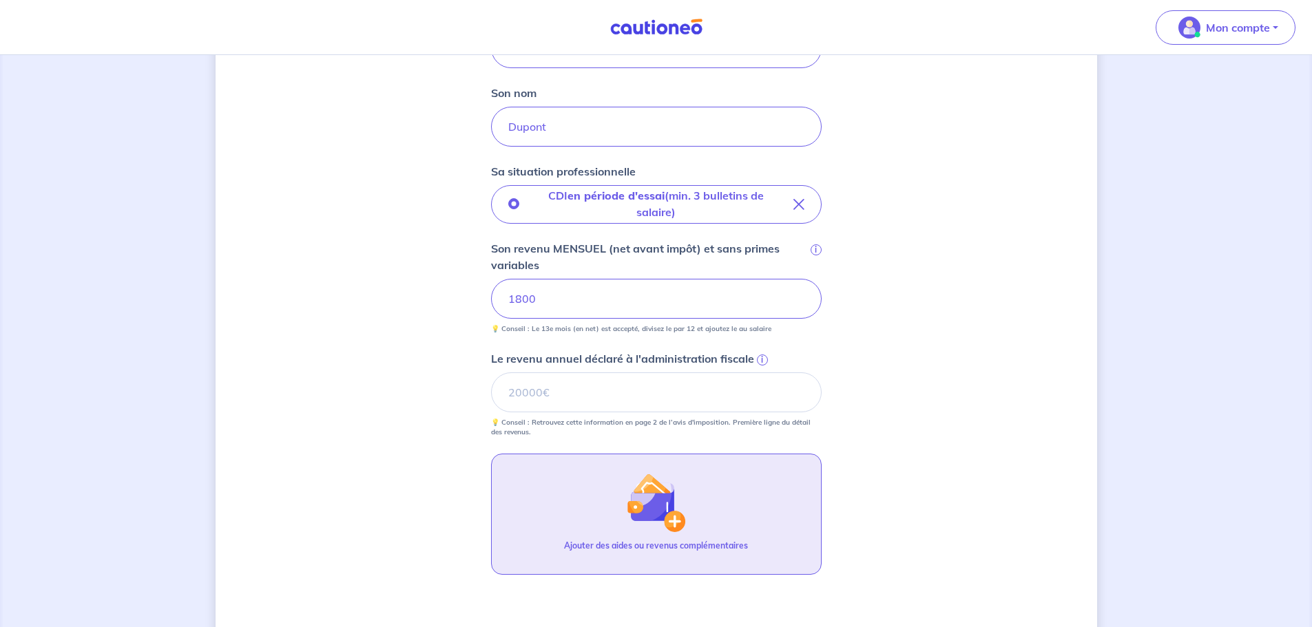
scroll to position [367, 0]
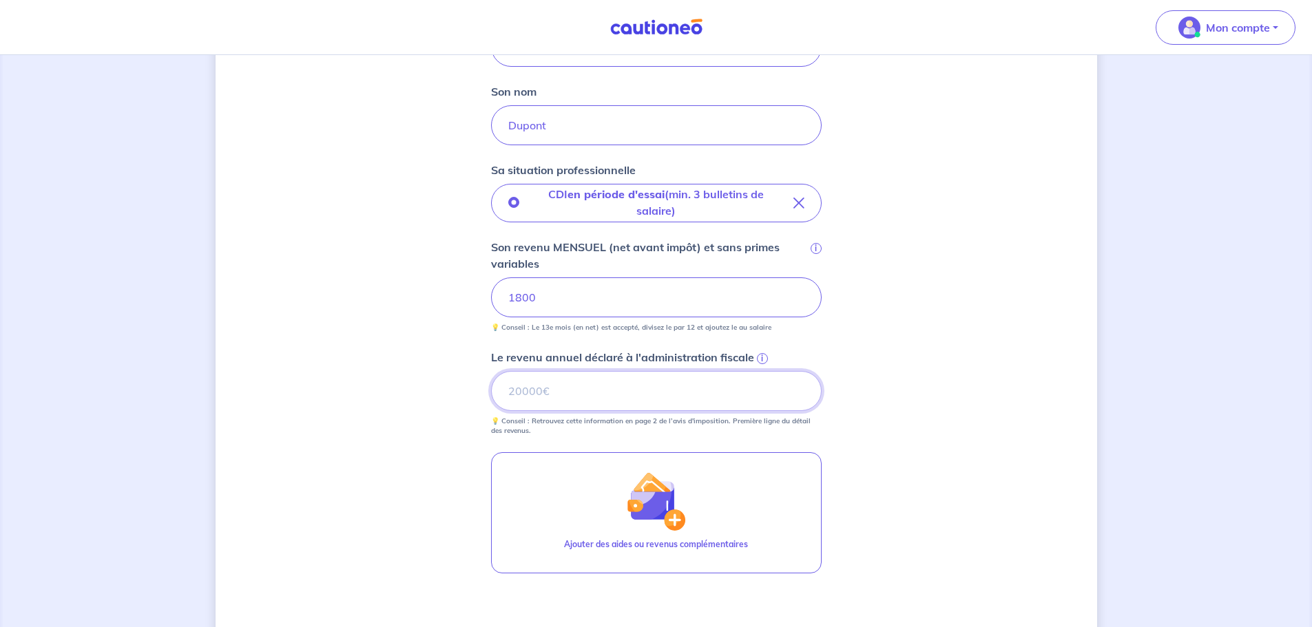
click at [552, 394] on input "Le revenu annuel déclaré à l'administration fiscale i" at bounding box center [656, 391] width 331 height 40
type input "16000"
click at [877, 507] on div "Concernant vos locataires 💡 Pour info : nous acceptons les personnes seules, le…" at bounding box center [656, 243] width 881 height 1076
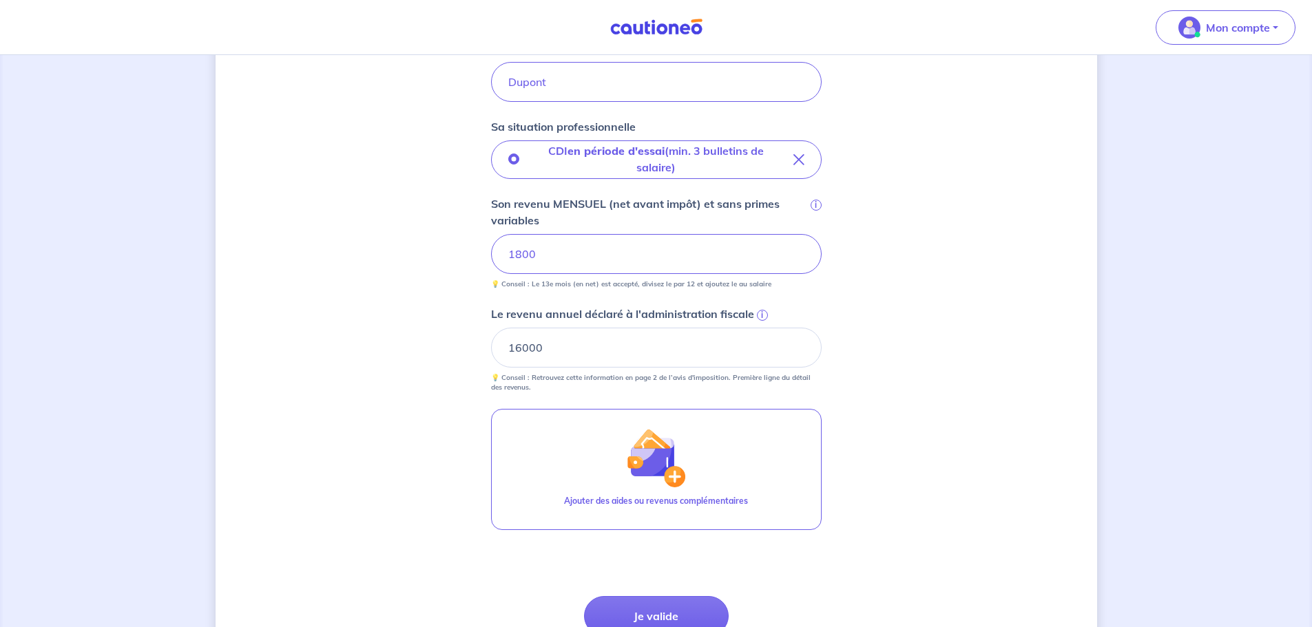
scroll to position [468, 0]
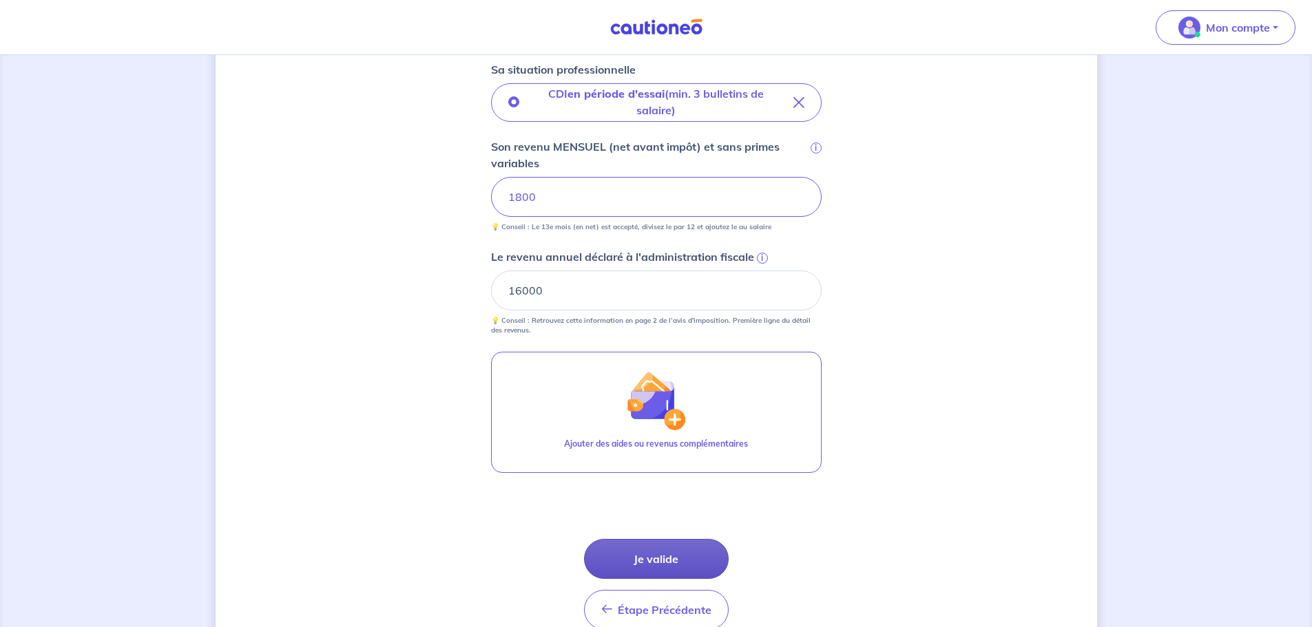
click at [694, 559] on button "Je valide" at bounding box center [656, 559] width 145 height 40
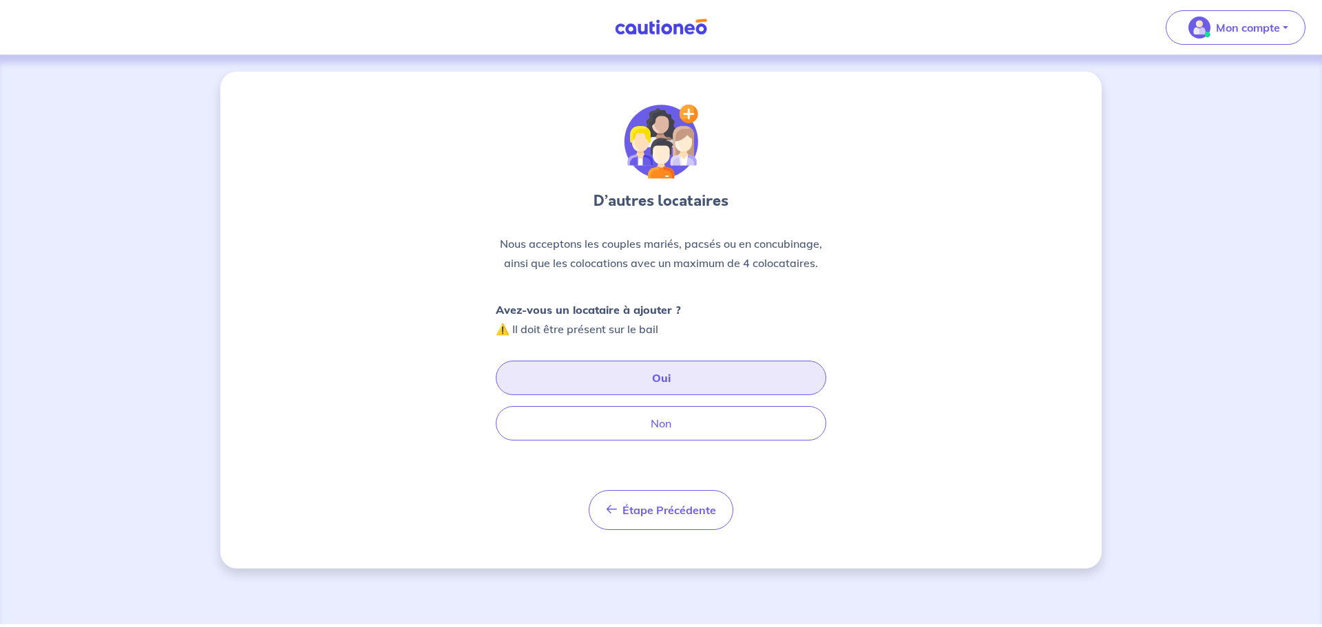
click at [683, 375] on button "Oui" at bounding box center [661, 378] width 331 height 34
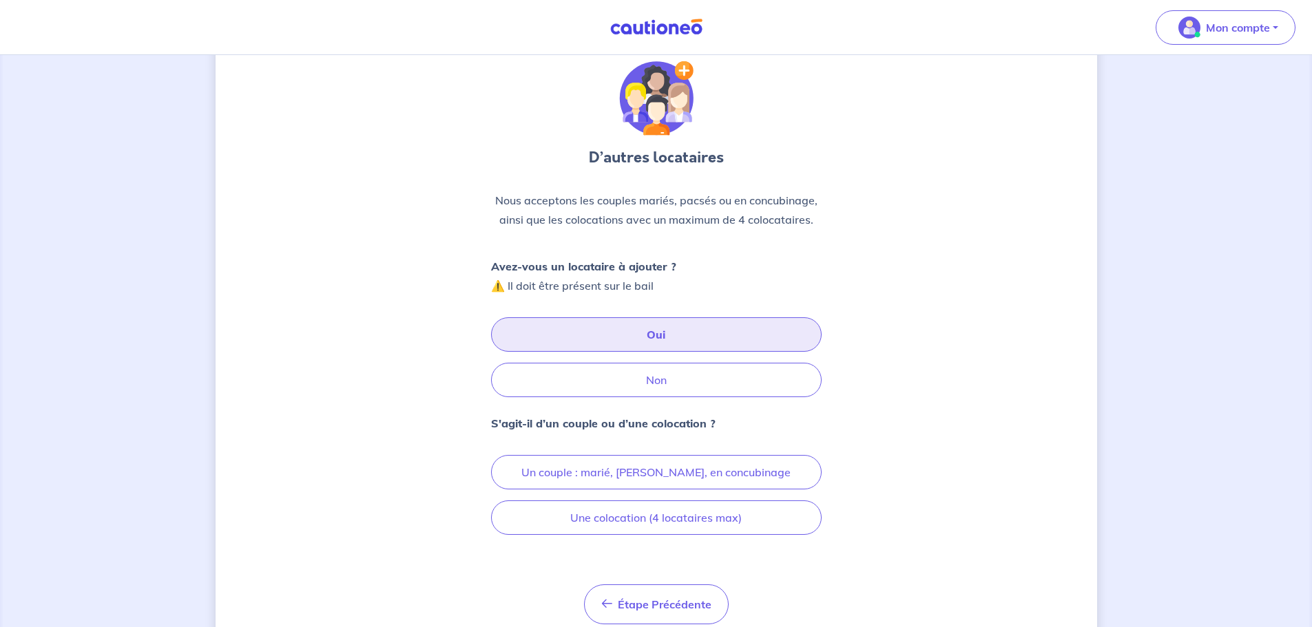
scroll to position [96, 0]
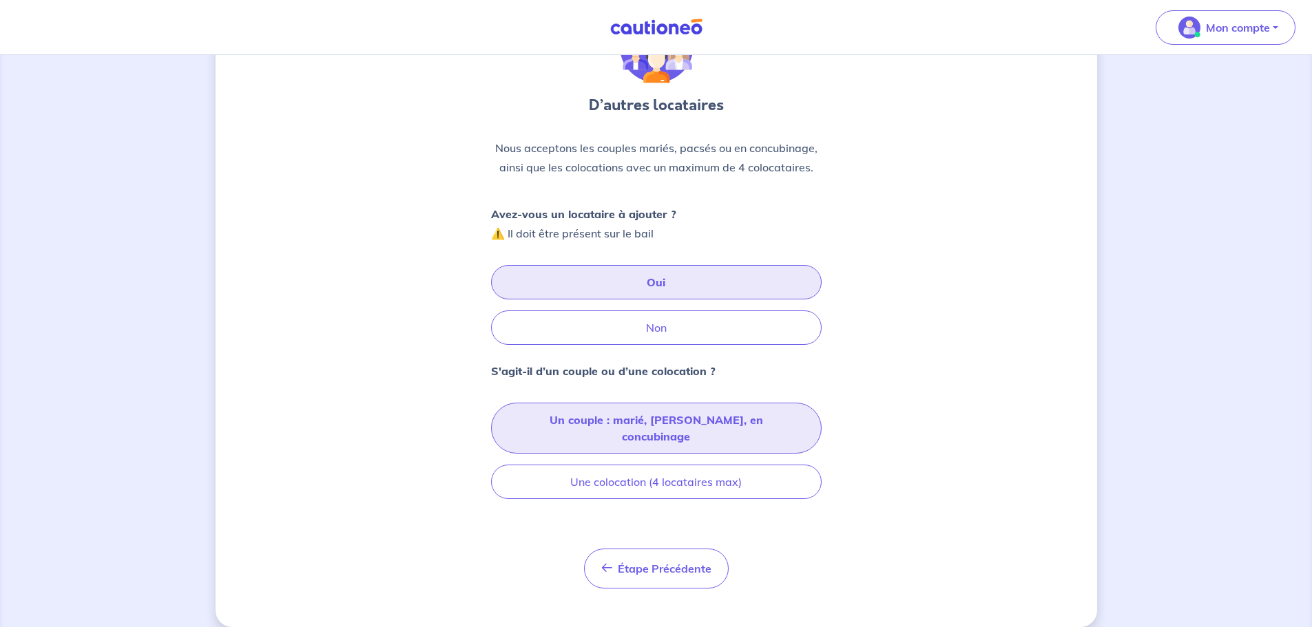
click at [645, 421] on button "Un couple : marié, pacsé, en concubinage" at bounding box center [656, 428] width 331 height 51
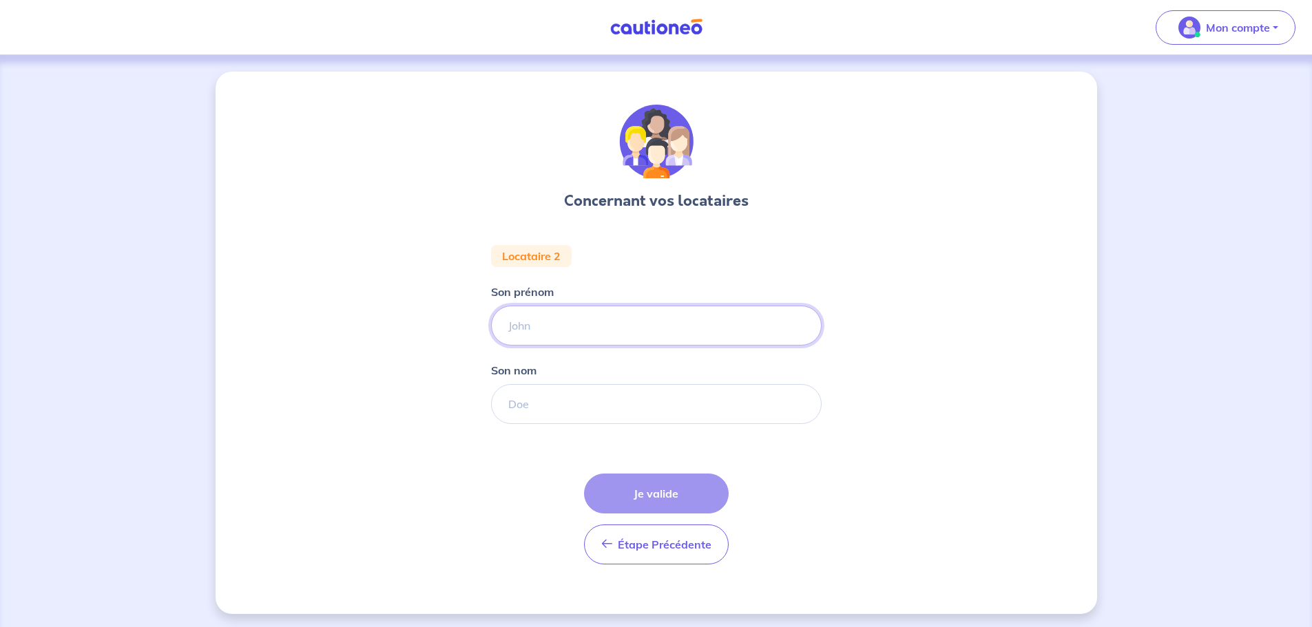
click at [567, 323] on input "Son prénom" at bounding box center [656, 326] width 331 height 40
type input "david"
click at [558, 395] on input "Son nom" at bounding box center [656, 404] width 331 height 40
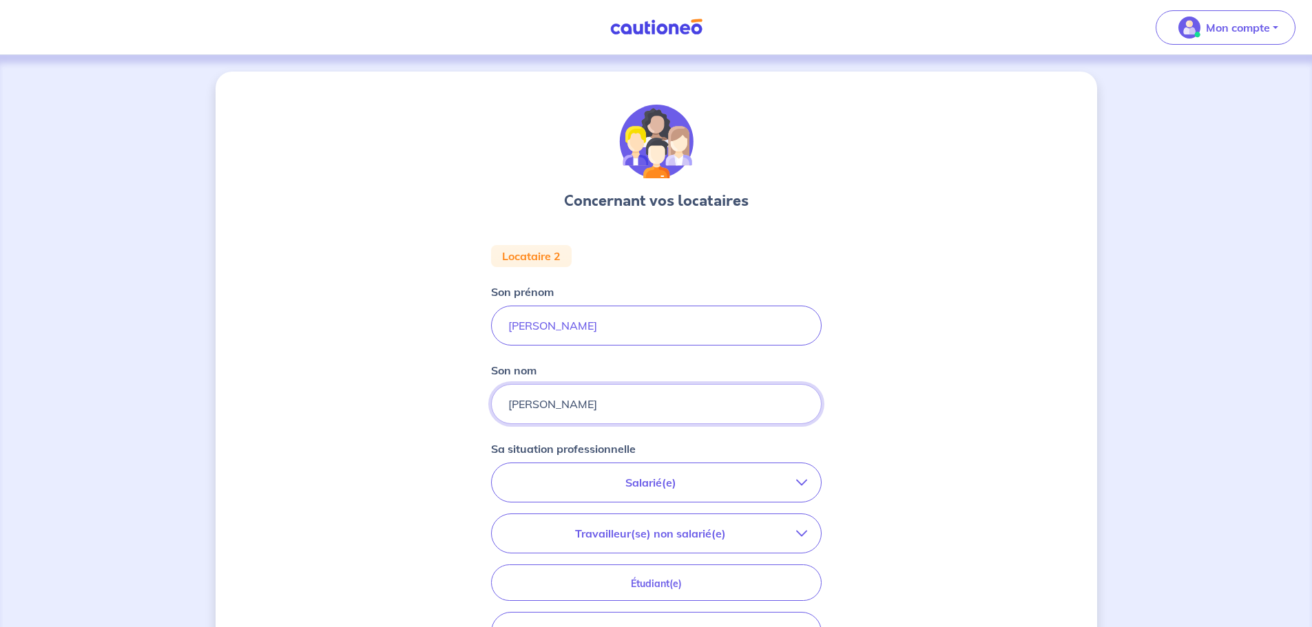
type input "Billaud"
click at [905, 431] on div "Concernant vos locataires Locataire 2 Son prénom david Son nom Billaud Sa situa…" at bounding box center [656, 463] width 881 height 782
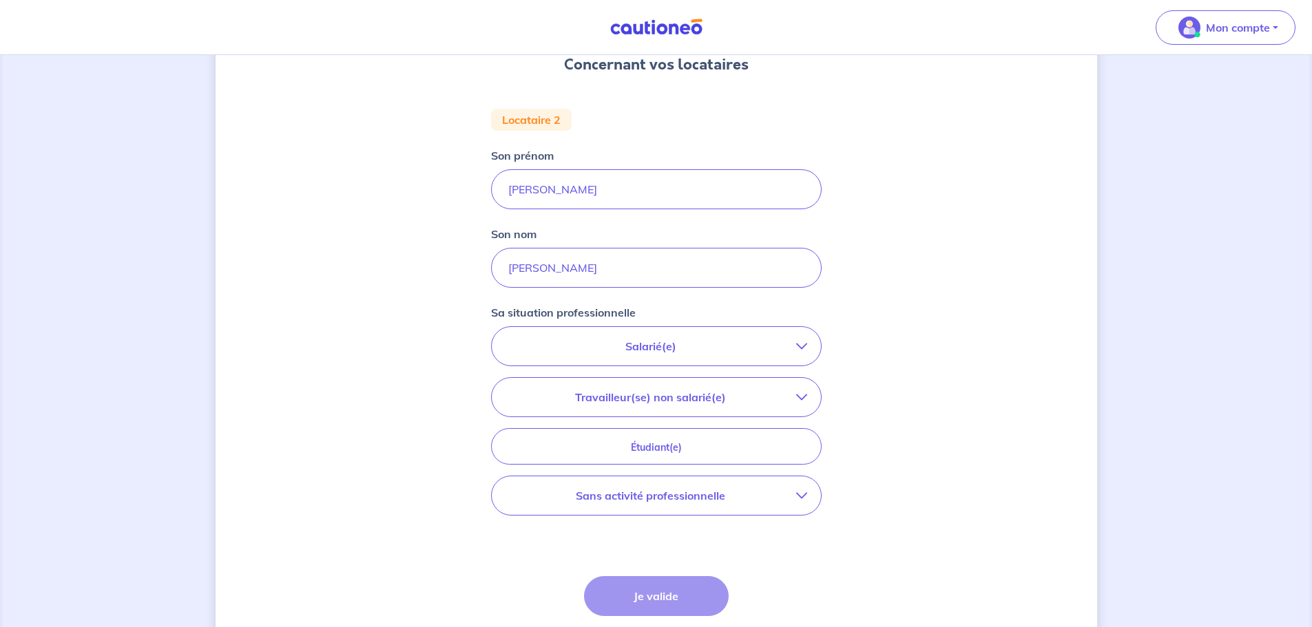
scroll to position [138, 0]
click at [803, 492] on icon "button" at bounding box center [801, 494] width 11 height 11
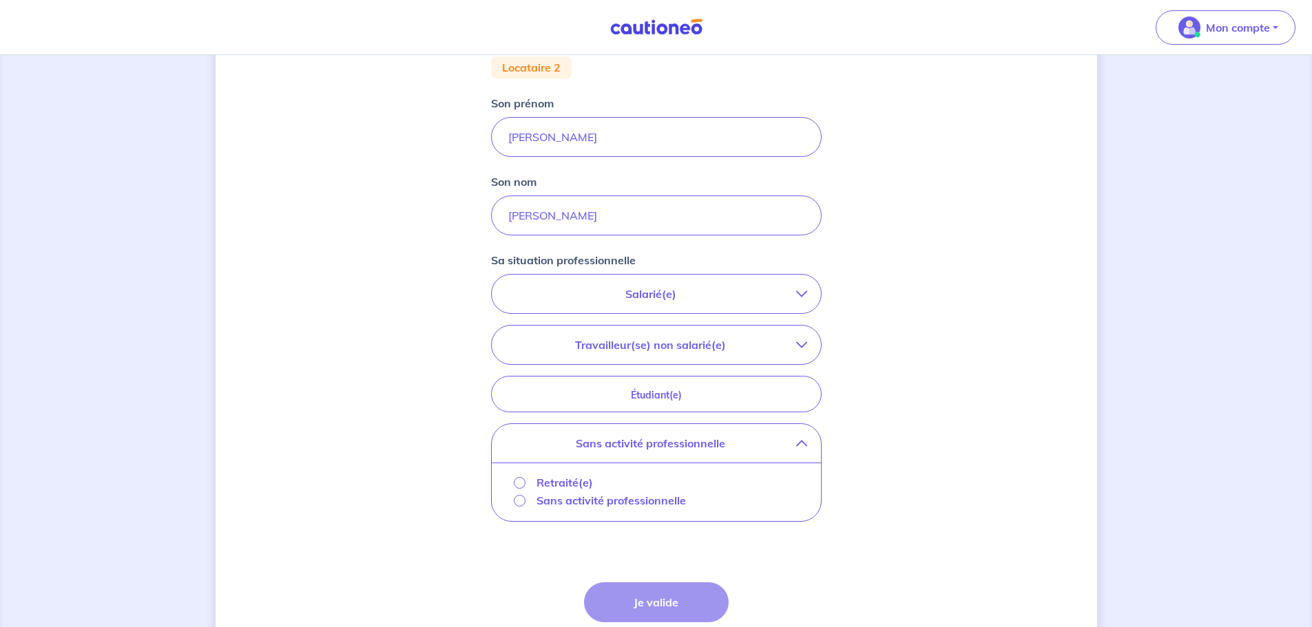
scroll to position [275, 0]
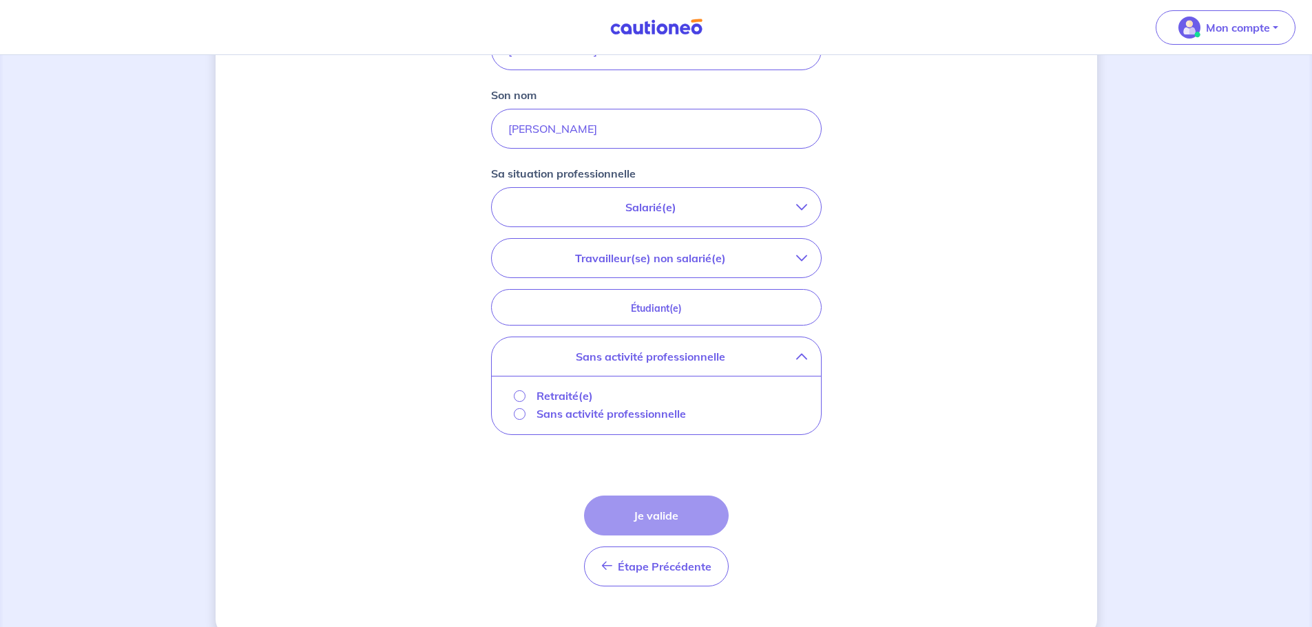
click at [607, 414] on p "Sans activité professionnelle" at bounding box center [610, 414] width 149 height 17
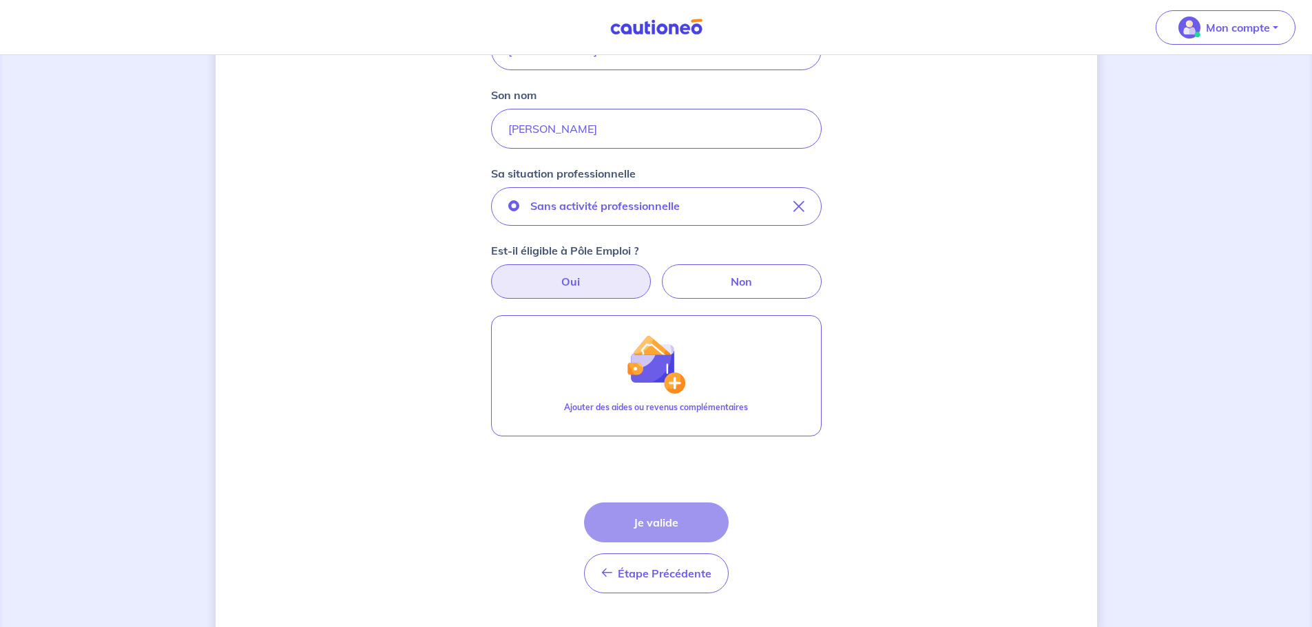
click at [600, 275] on label "Oui" at bounding box center [571, 281] width 160 height 34
click at [651, 273] on input "Oui" at bounding box center [655, 268] width 9 height 9
radio input "true"
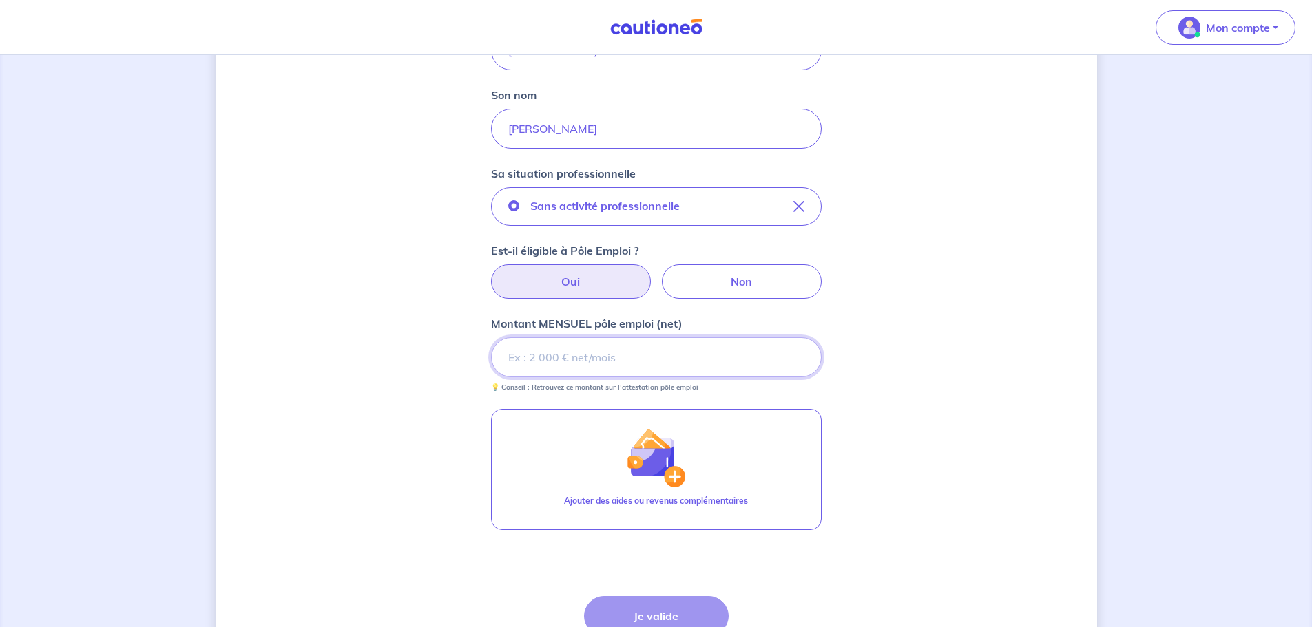
click at [554, 364] on input "Montant MENSUEL pôle emploi (net)" at bounding box center [656, 357] width 331 height 40
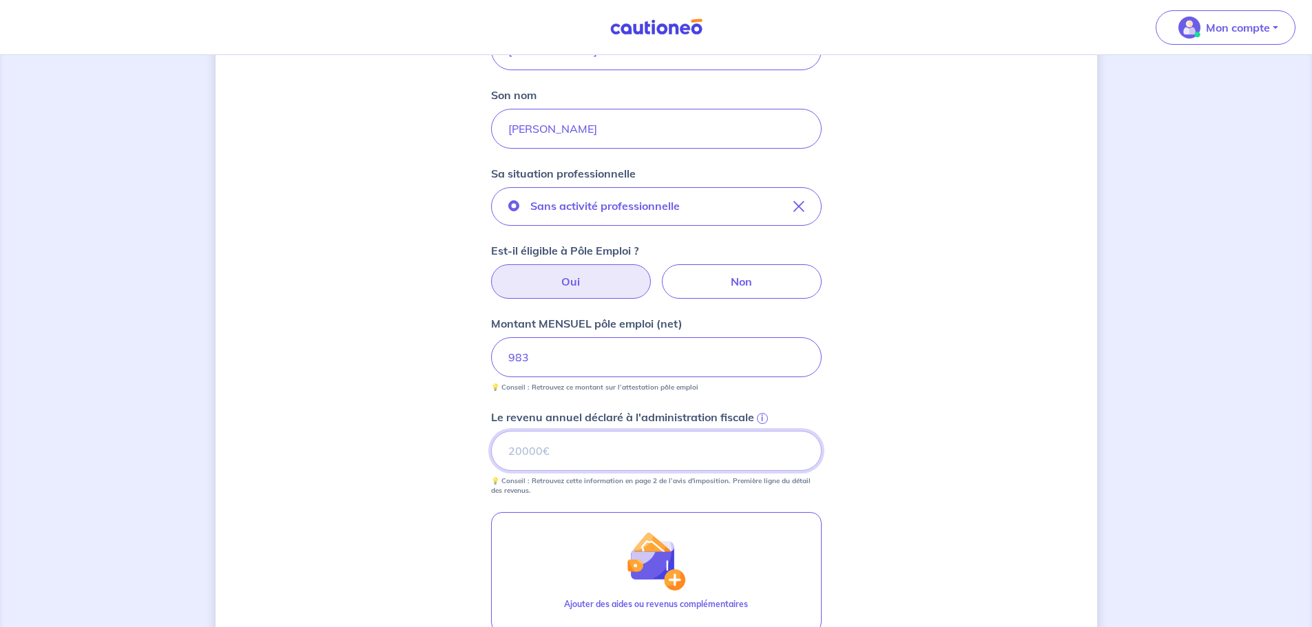
click at [588, 450] on input "Le revenu annuel déclaré à l'administration fiscale i" at bounding box center [656, 451] width 331 height 40
type input "16000"
click at [946, 393] on div "Concernant vos locataires Locataire 2 Son prénom david Son nom Billaud Sa situa…" at bounding box center [656, 318] width 881 height 1044
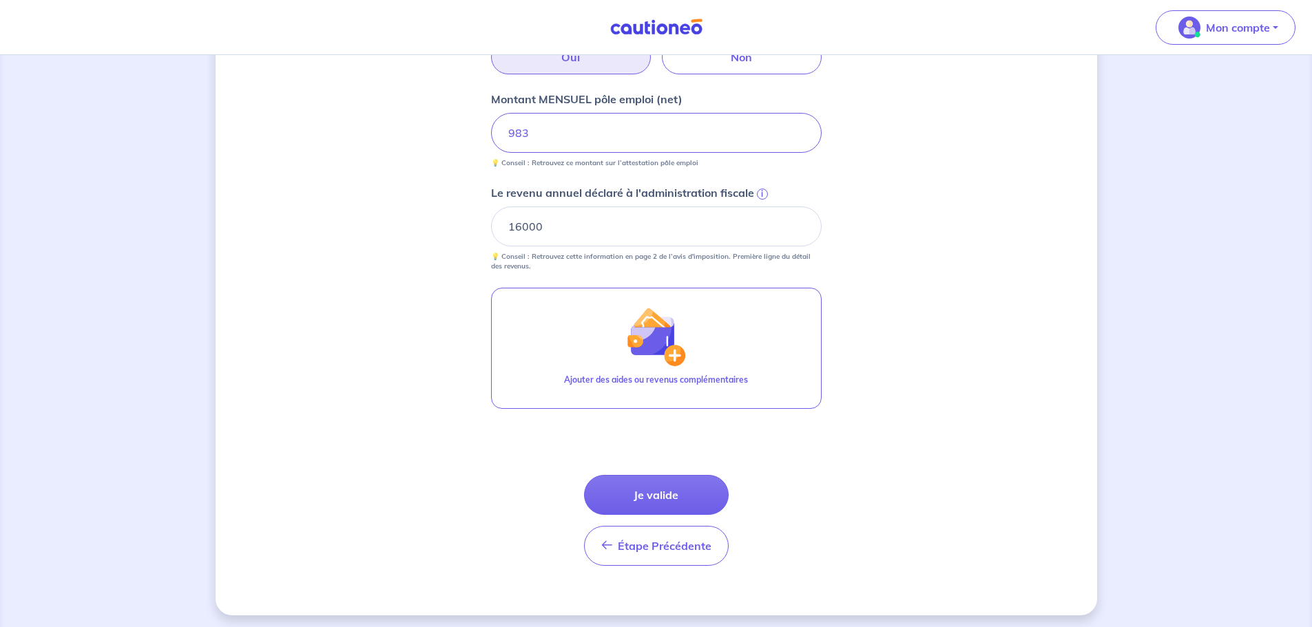
scroll to position [505, 0]
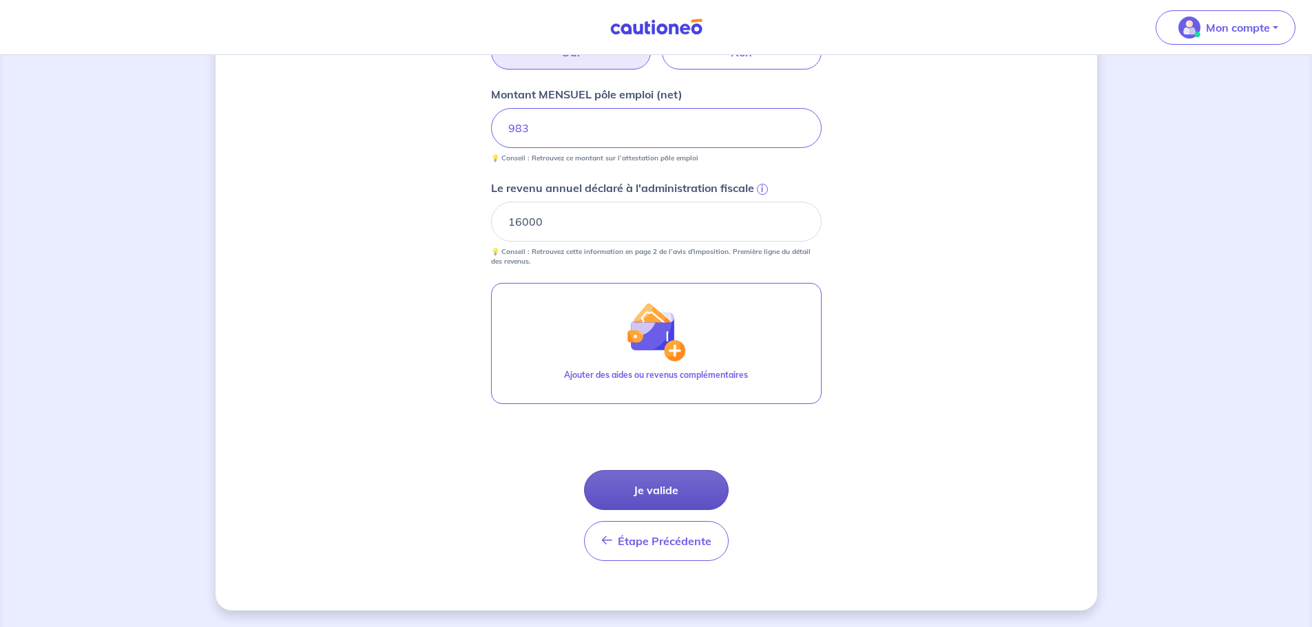
click at [706, 492] on button "Je valide" at bounding box center [656, 490] width 145 height 40
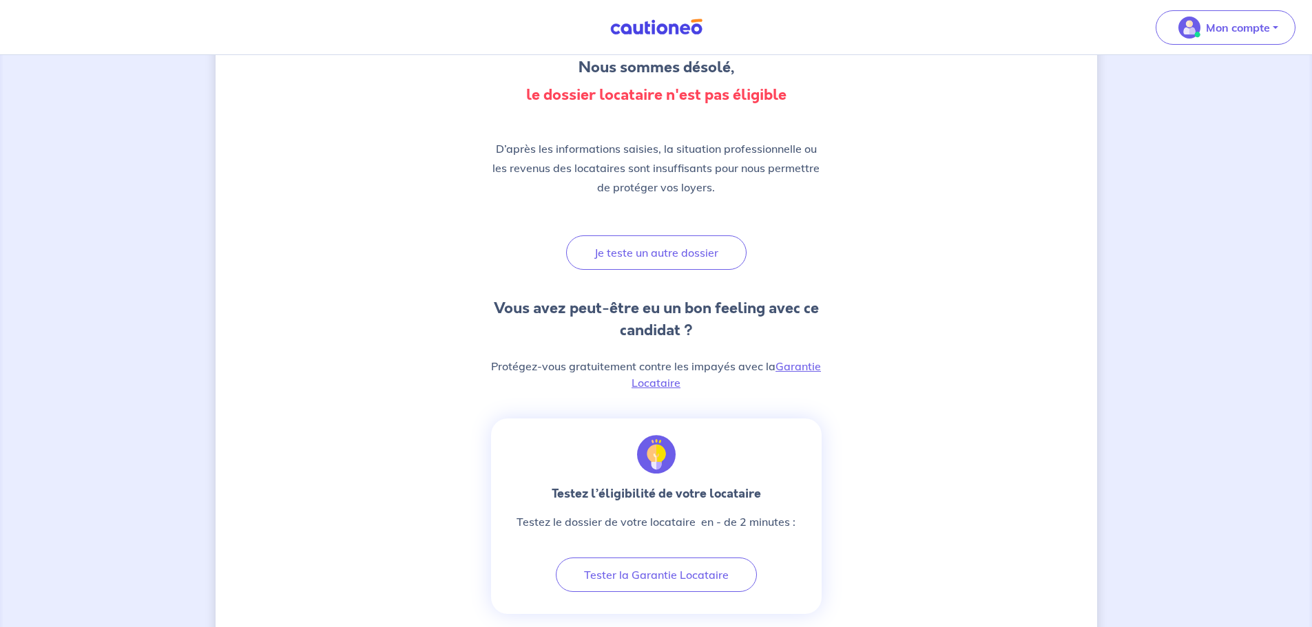
scroll to position [138, 0]
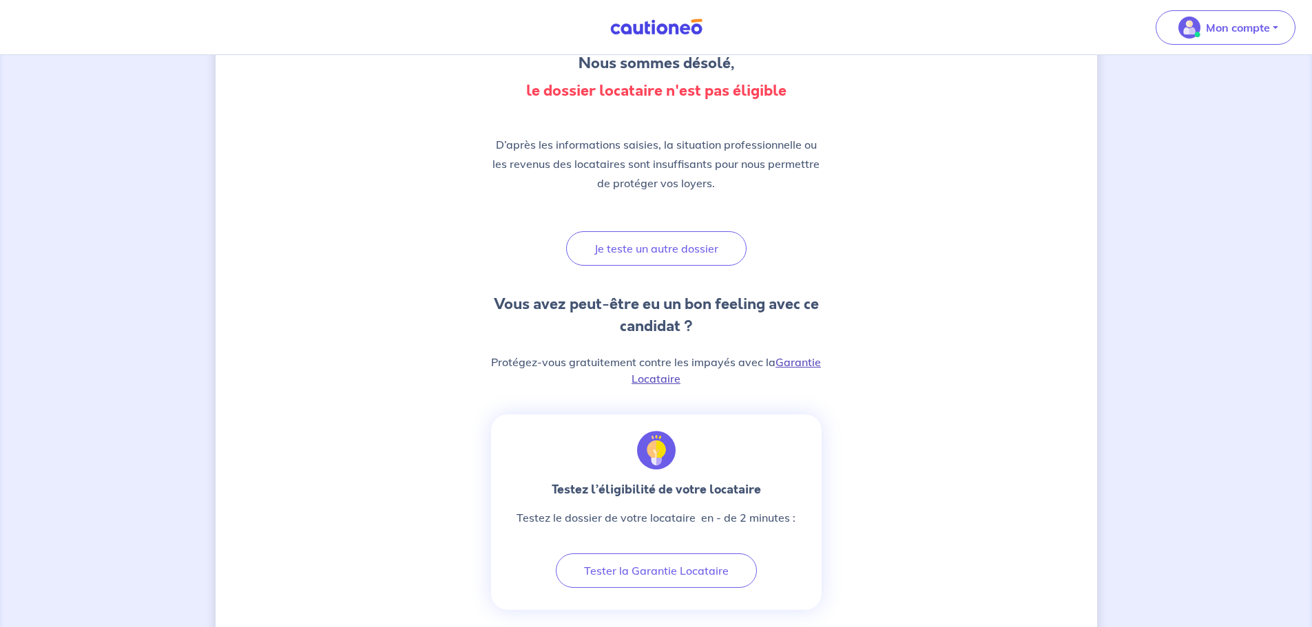
click at [804, 362] on link "Garantie Locataire" at bounding box center [725, 370] width 189 height 30
